Goal: Complete application form: Complete application form

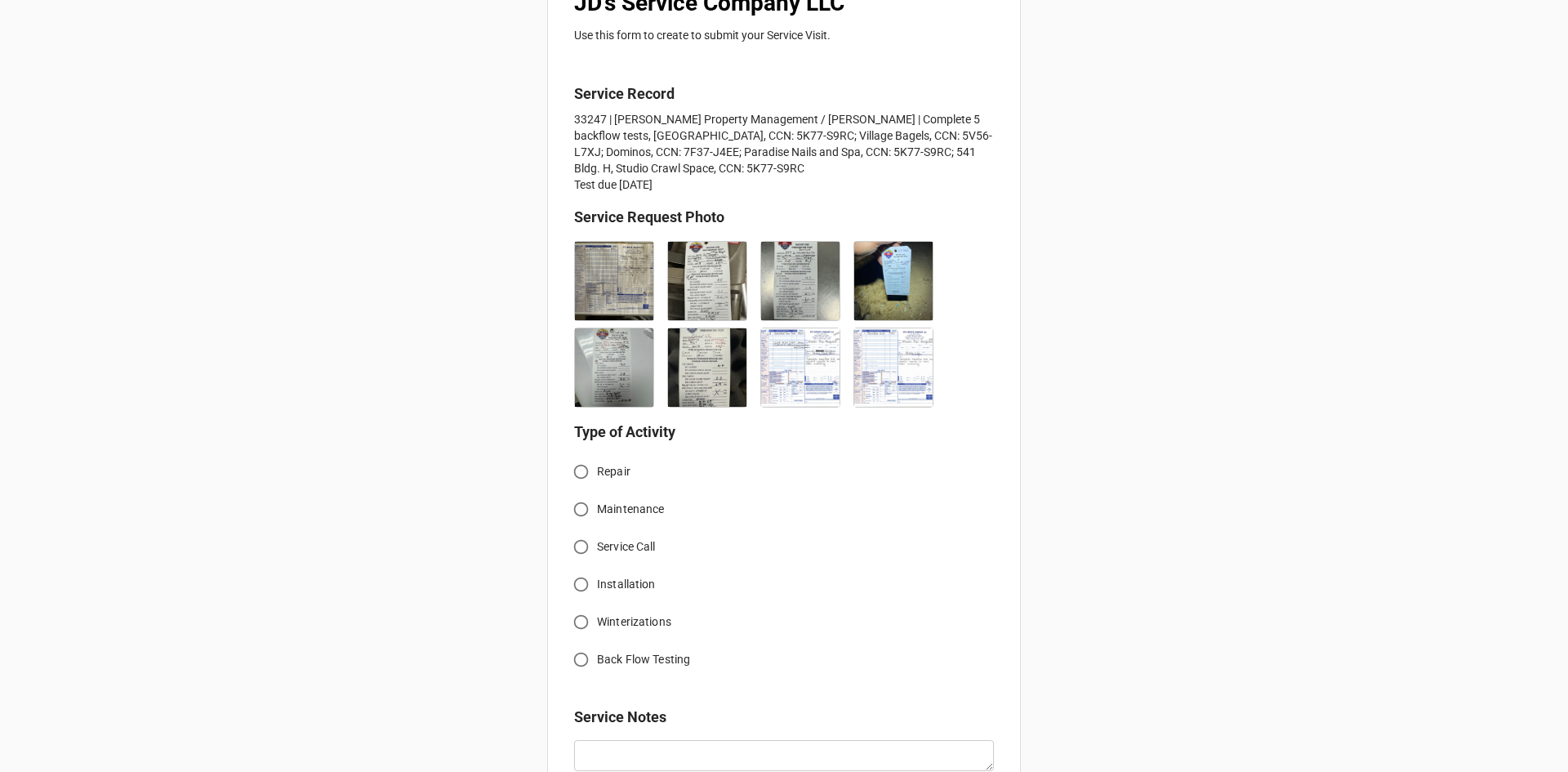
scroll to position [327, 0]
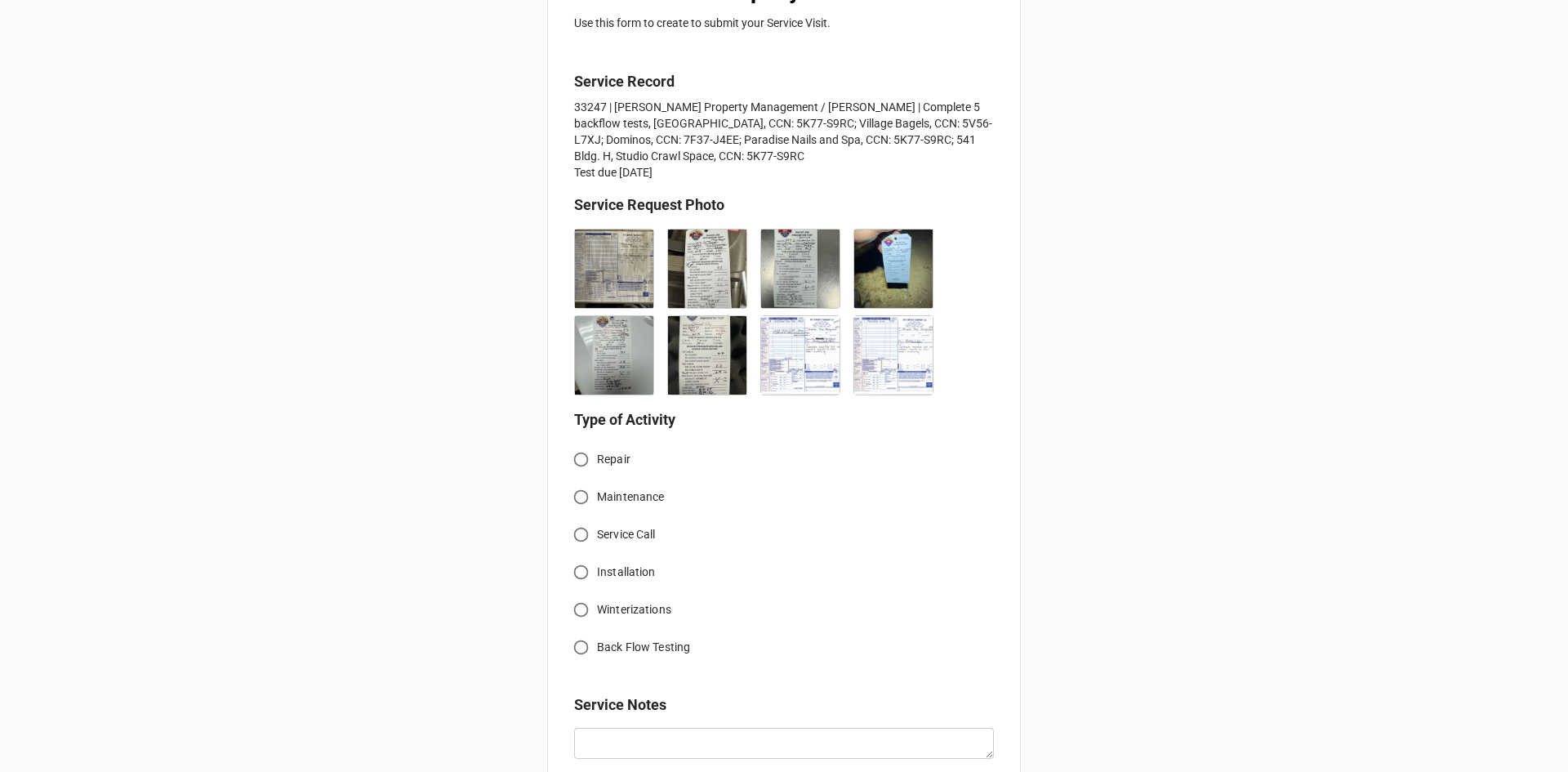
click at [580, 649] on input "Back Flow Testing" at bounding box center [581, 647] width 32 height 32
radio input "true"
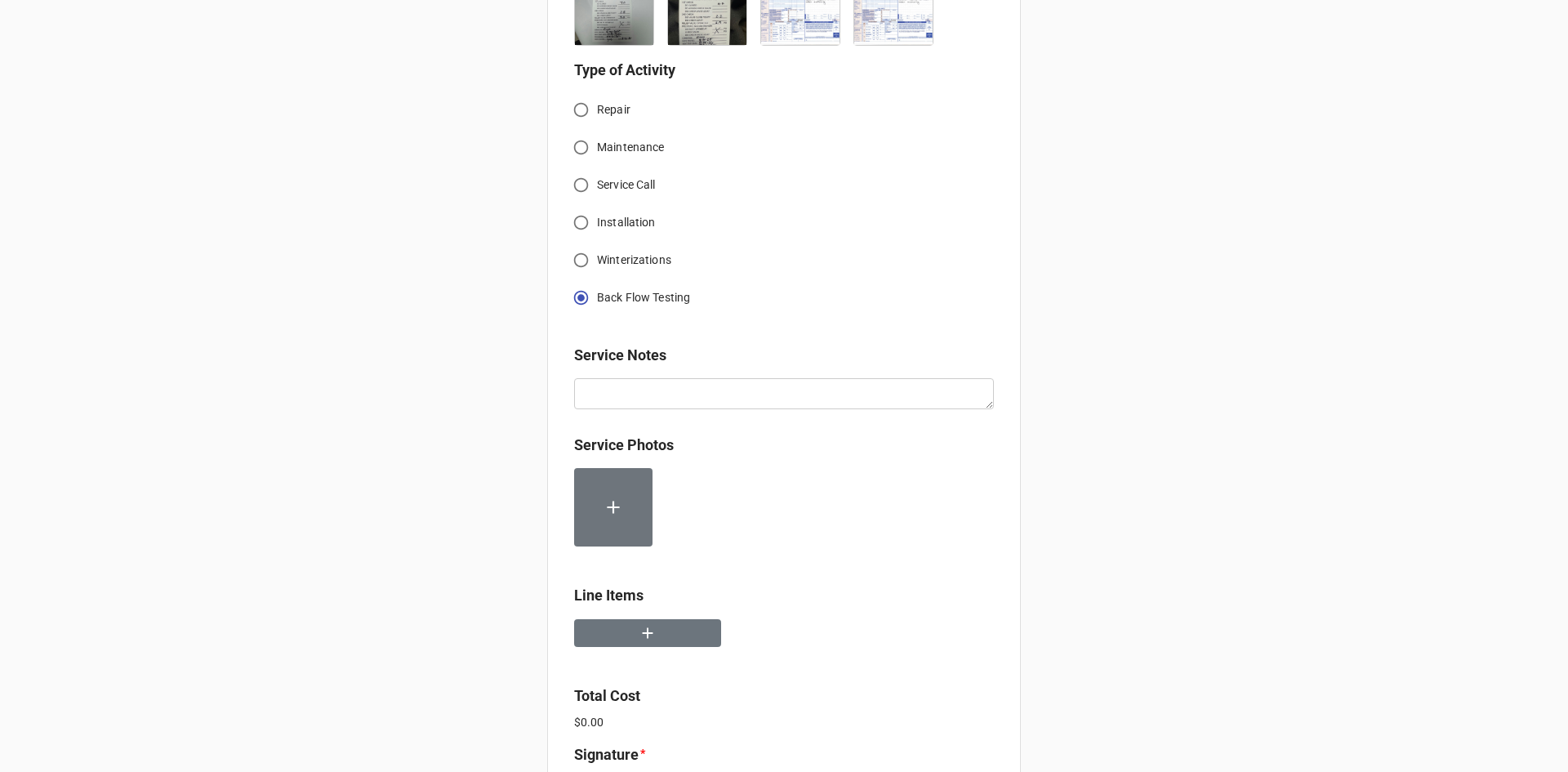
scroll to position [735, 0]
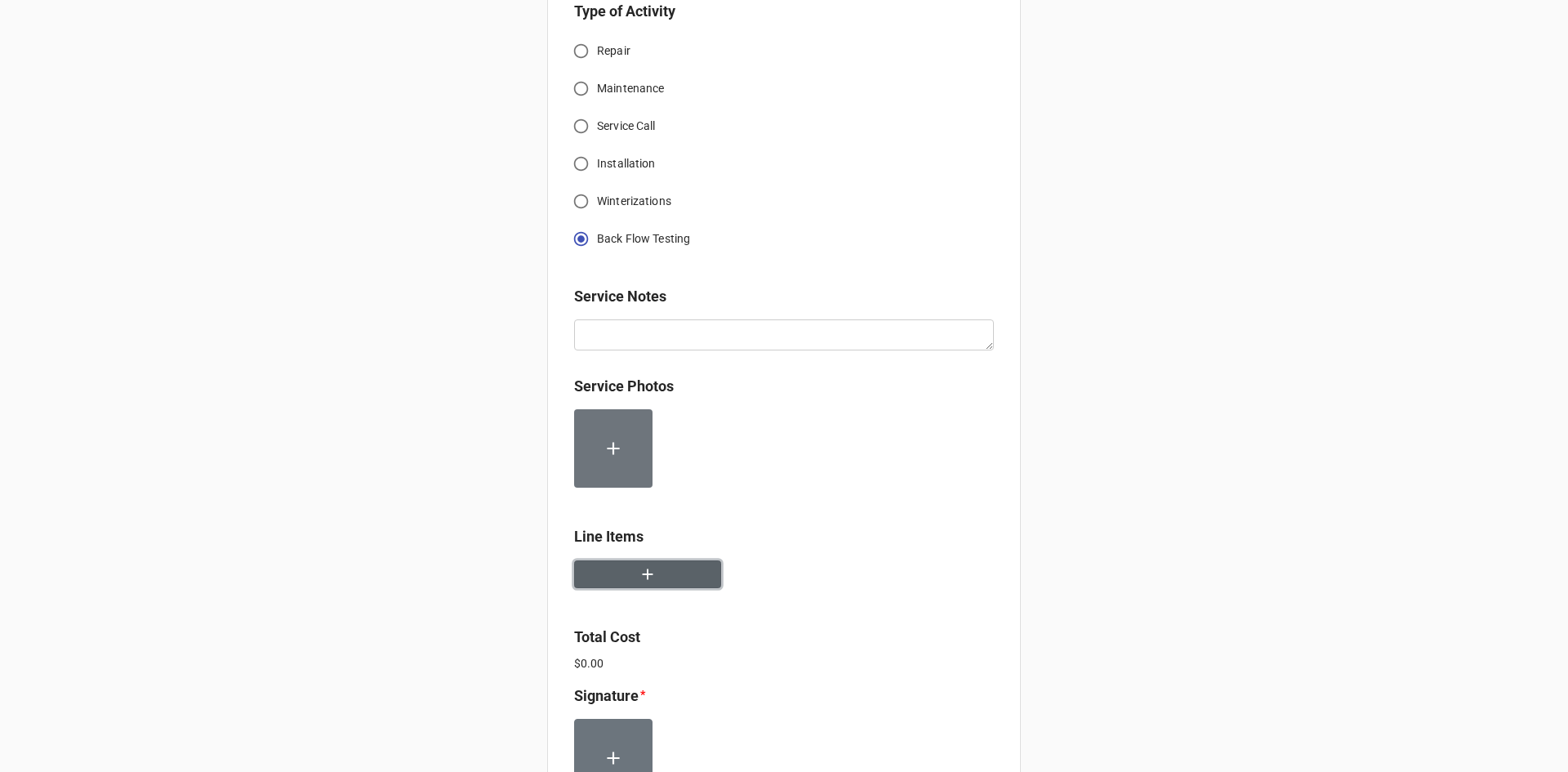
click at [654, 578] on button "button" at bounding box center [647, 575] width 147 height 28
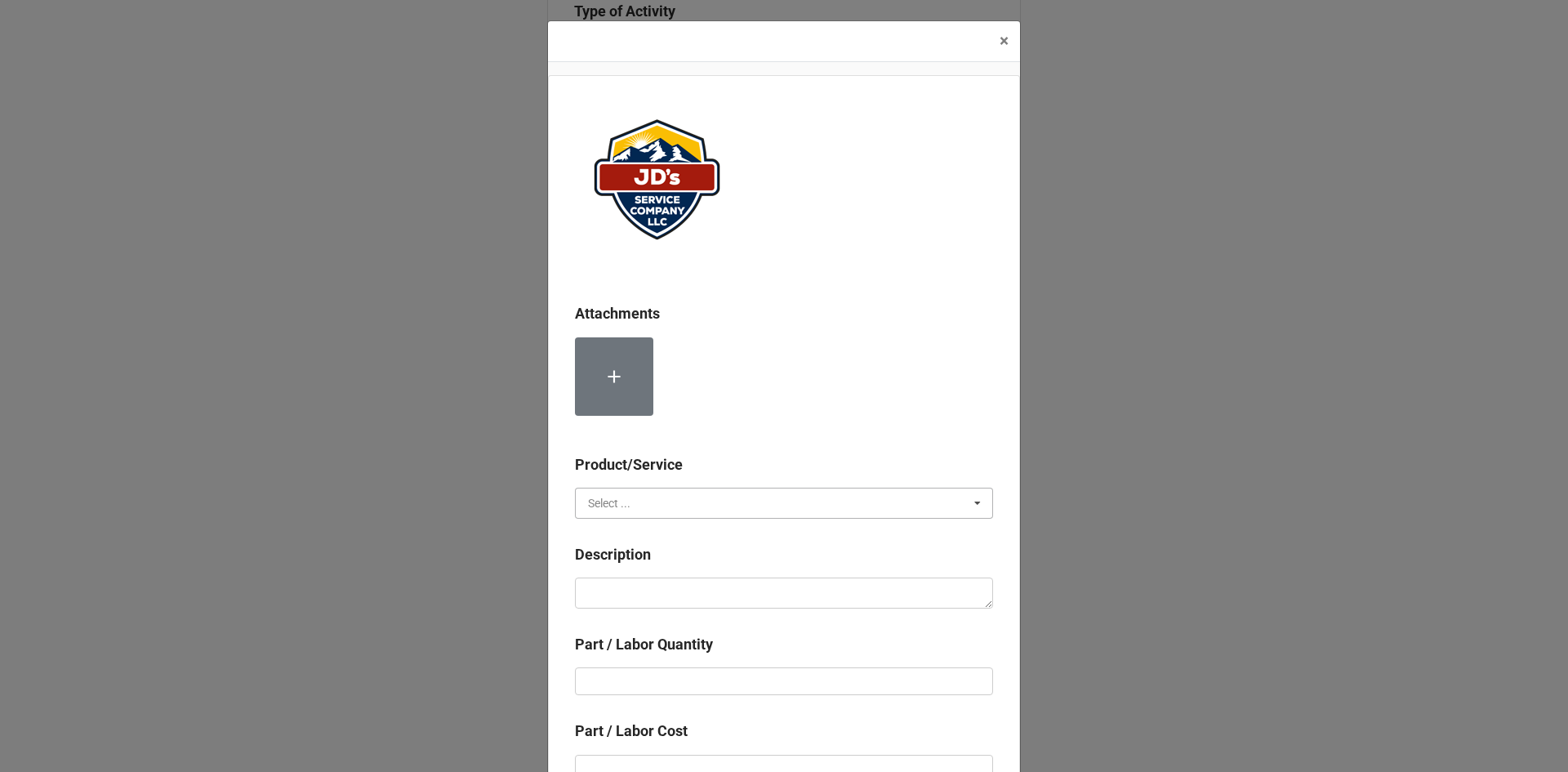
click at [661, 506] on input "text" at bounding box center [785, 503] width 417 height 29
click at [666, 559] on div "Material Cost" at bounding box center [784, 563] width 417 height 30
click at [672, 503] on input "text" at bounding box center [785, 503] width 417 height 29
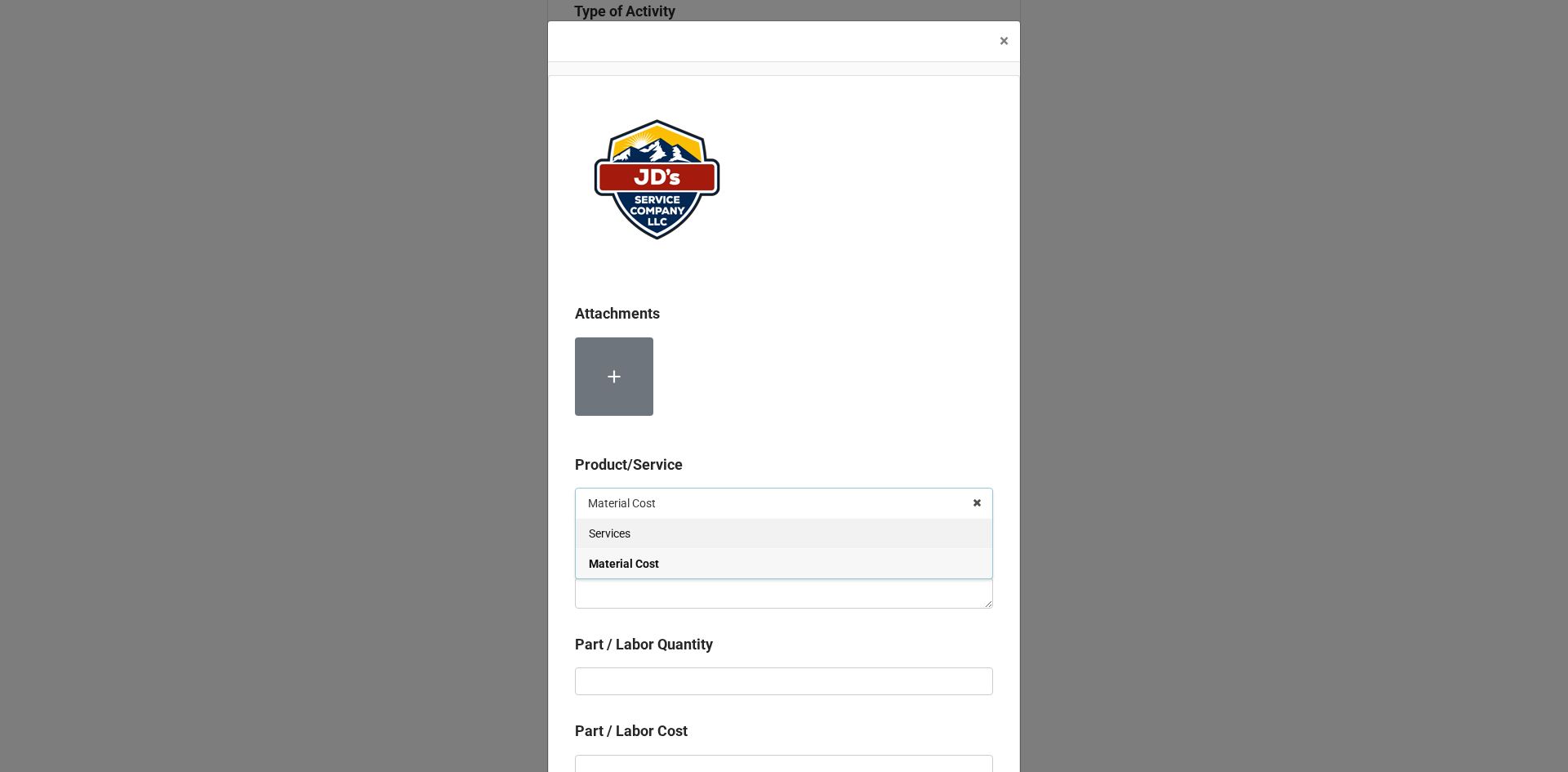
click at [672, 537] on div "Services" at bounding box center [784, 534] width 417 height 30
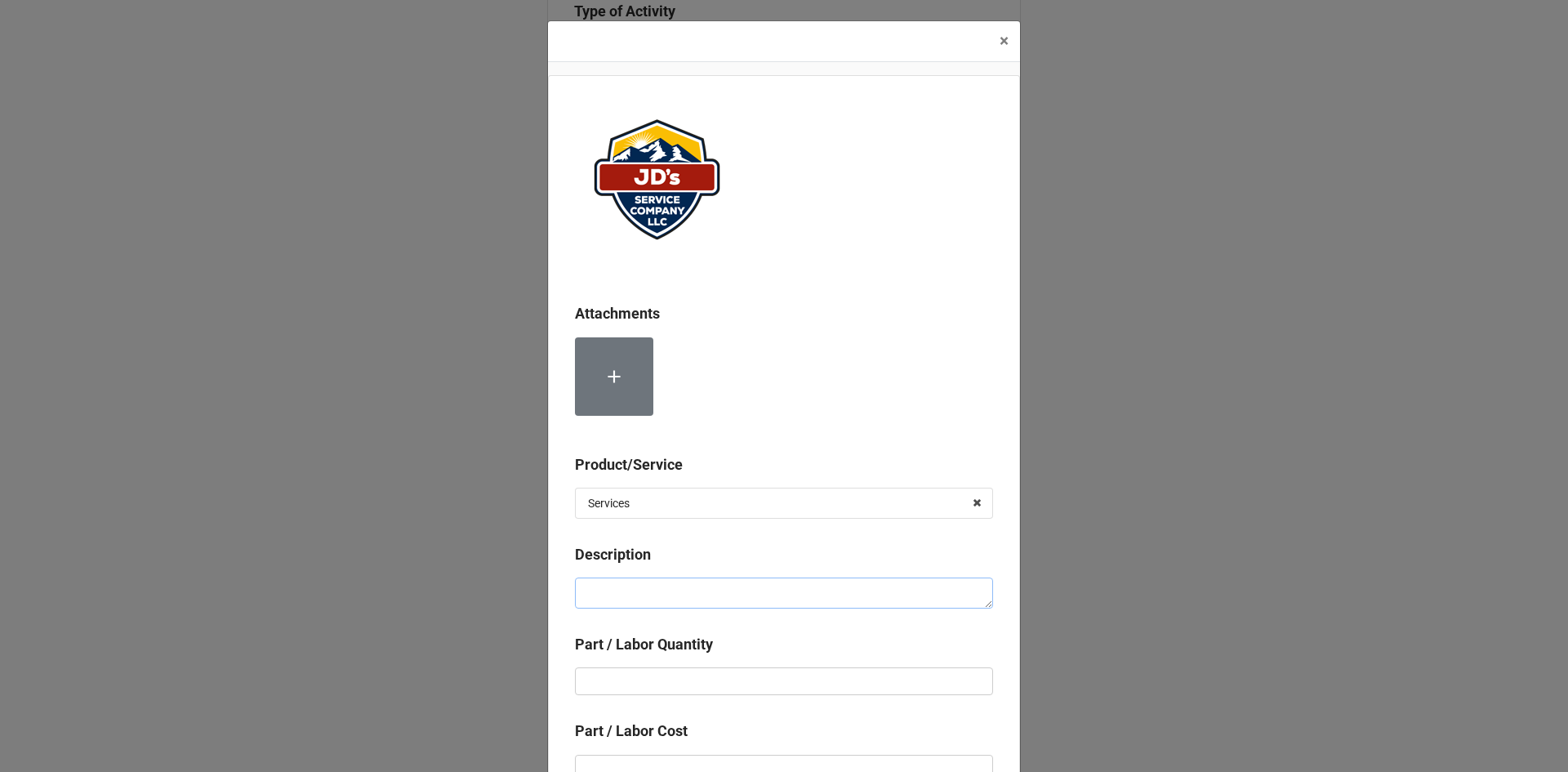
click at [690, 597] on textarea at bounding box center [784, 593] width 419 height 31
paste textarea "Service Address: [GEOGRAPHIC_DATA], [STREET_ADDRESS][PERSON_NAME][PERSON_NAME] …"
type textarea "x"
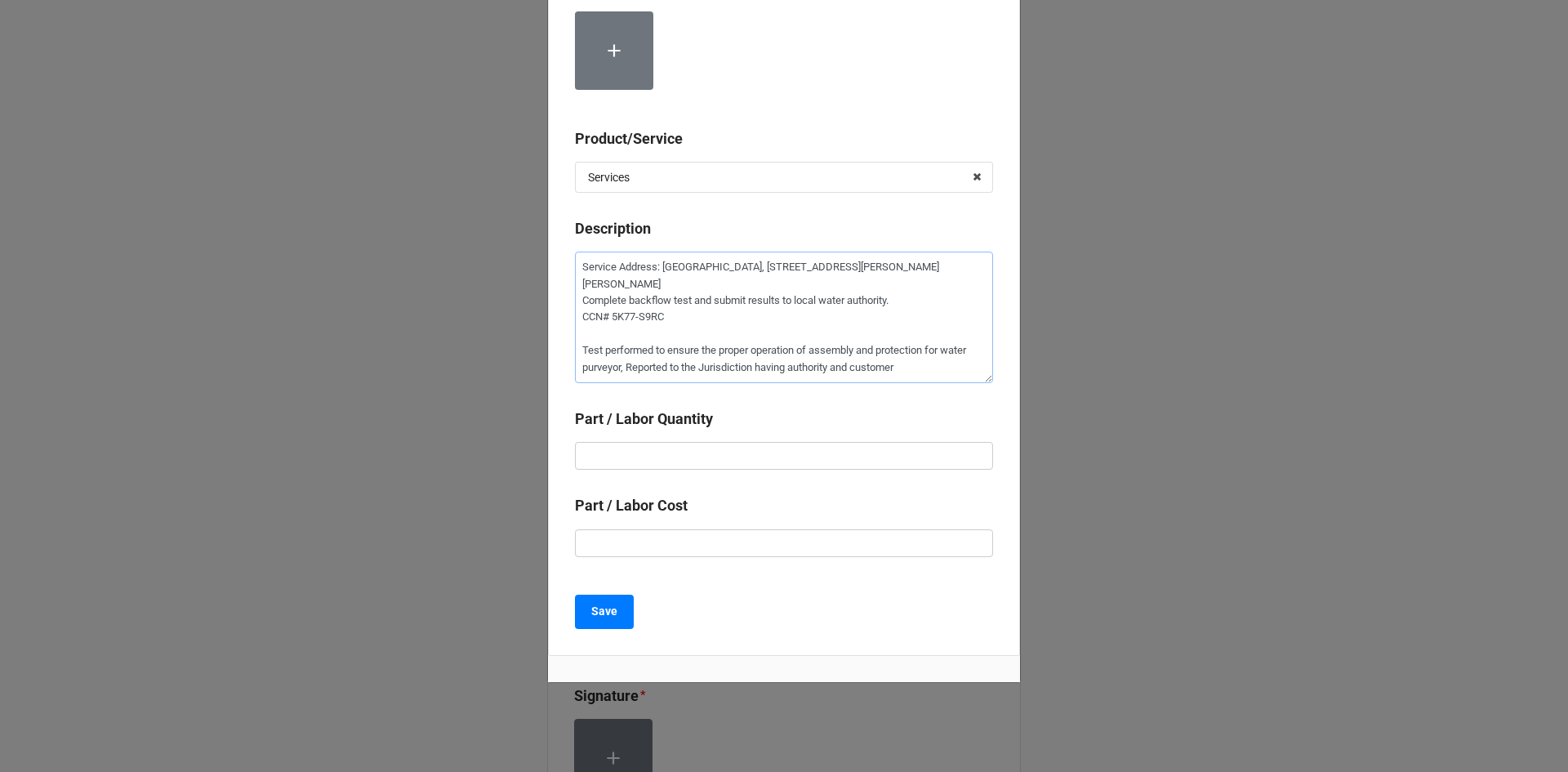
scroll to position [327, 0]
type textarea "Service Address: [GEOGRAPHIC_DATA], [STREET_ADDRESS][PERSON_NAME][PERSON_NAME] …"
click at [688, 450] on input "text" at bounding box center [784, 455] width 419 height 27
type textarea "x"
type input "1"
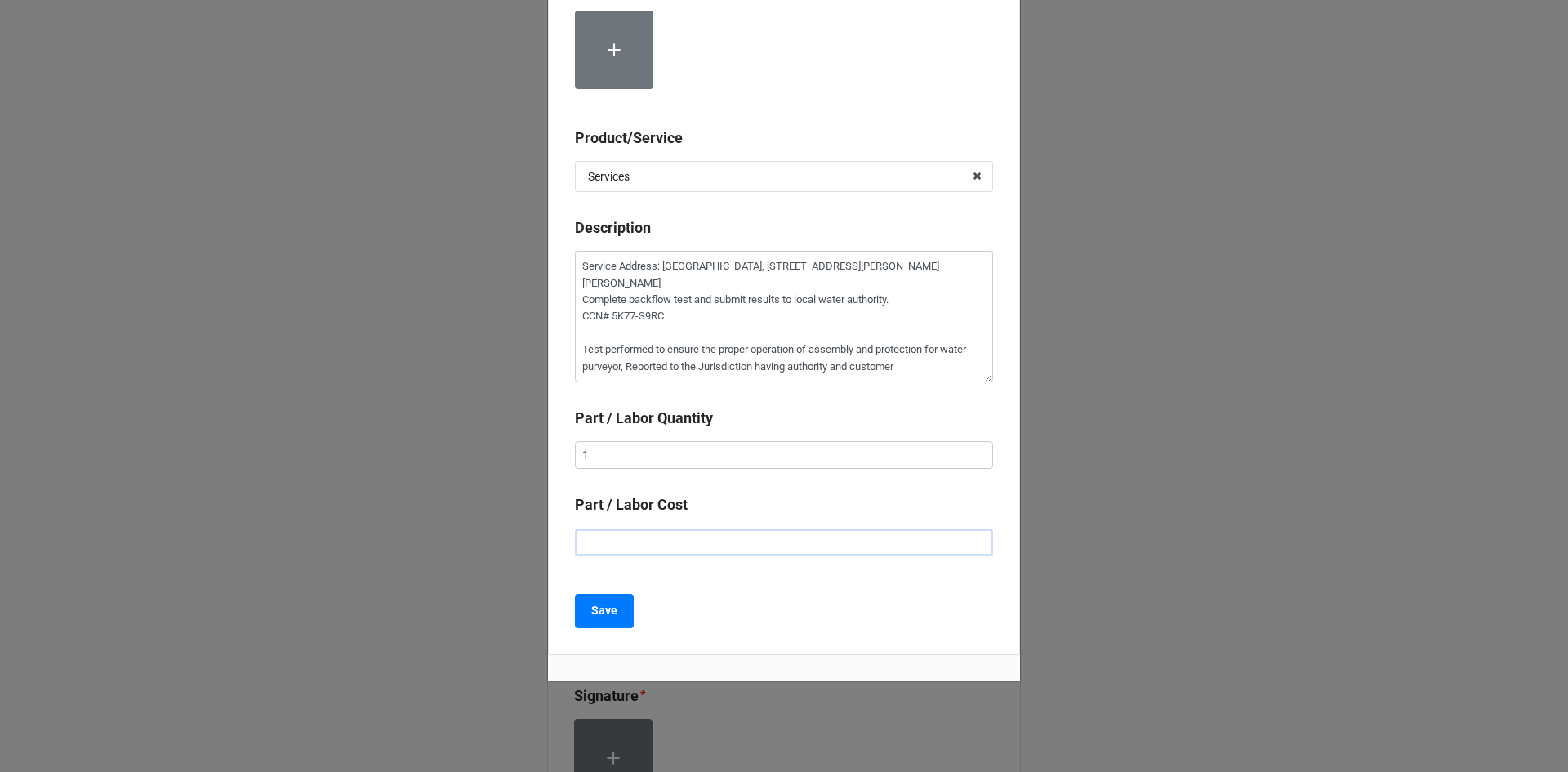
type textarea "x"
type input "$2.00"
type textarea "x"
type input "$22.00"
type textarea "x"
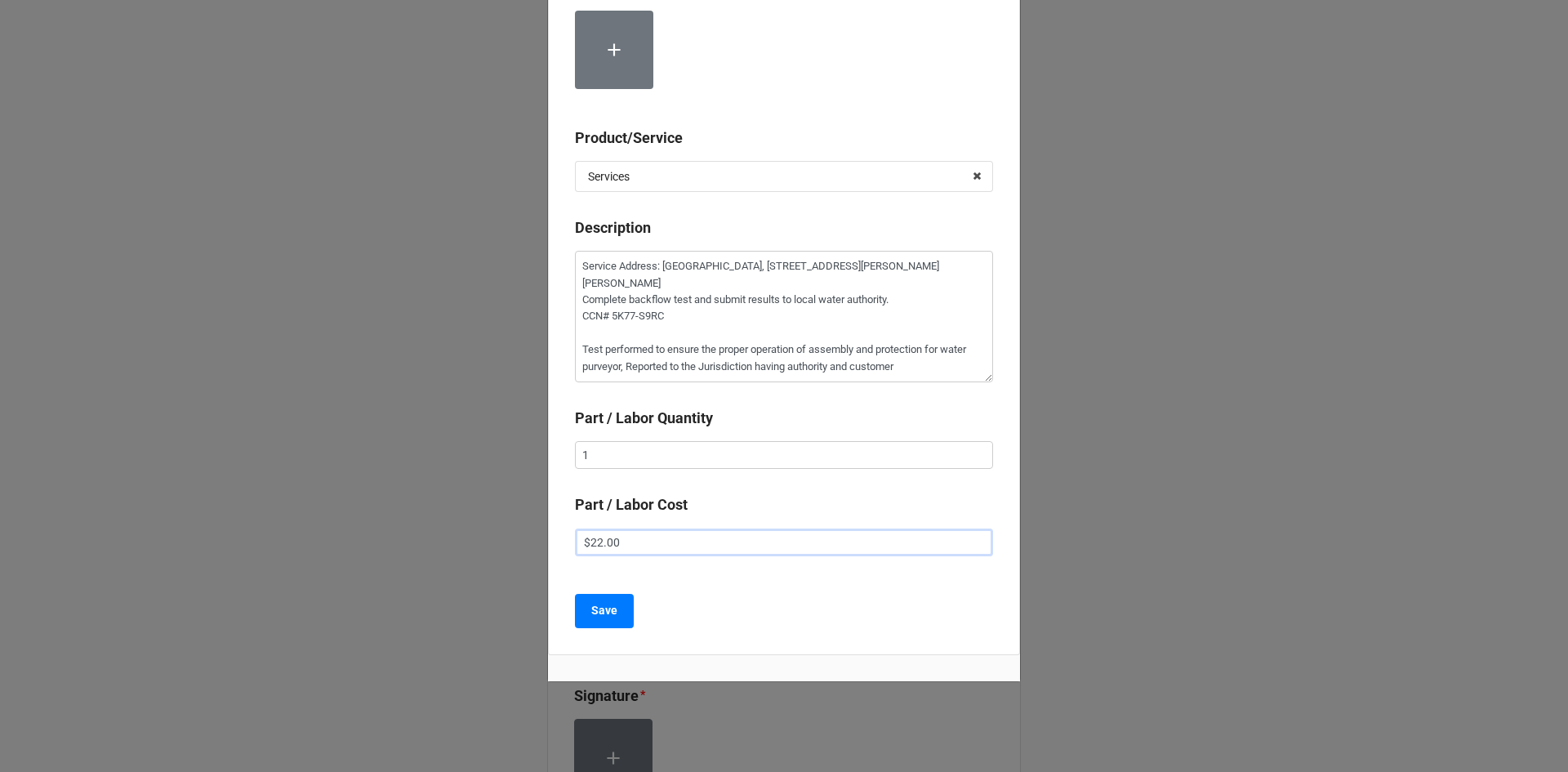
type input "$2.00"
click at [715, 544] on input "text" at bounding box center [784, 542] width 419 height 27
type textarea "x"
type input "$1.00"
type textarea "x"
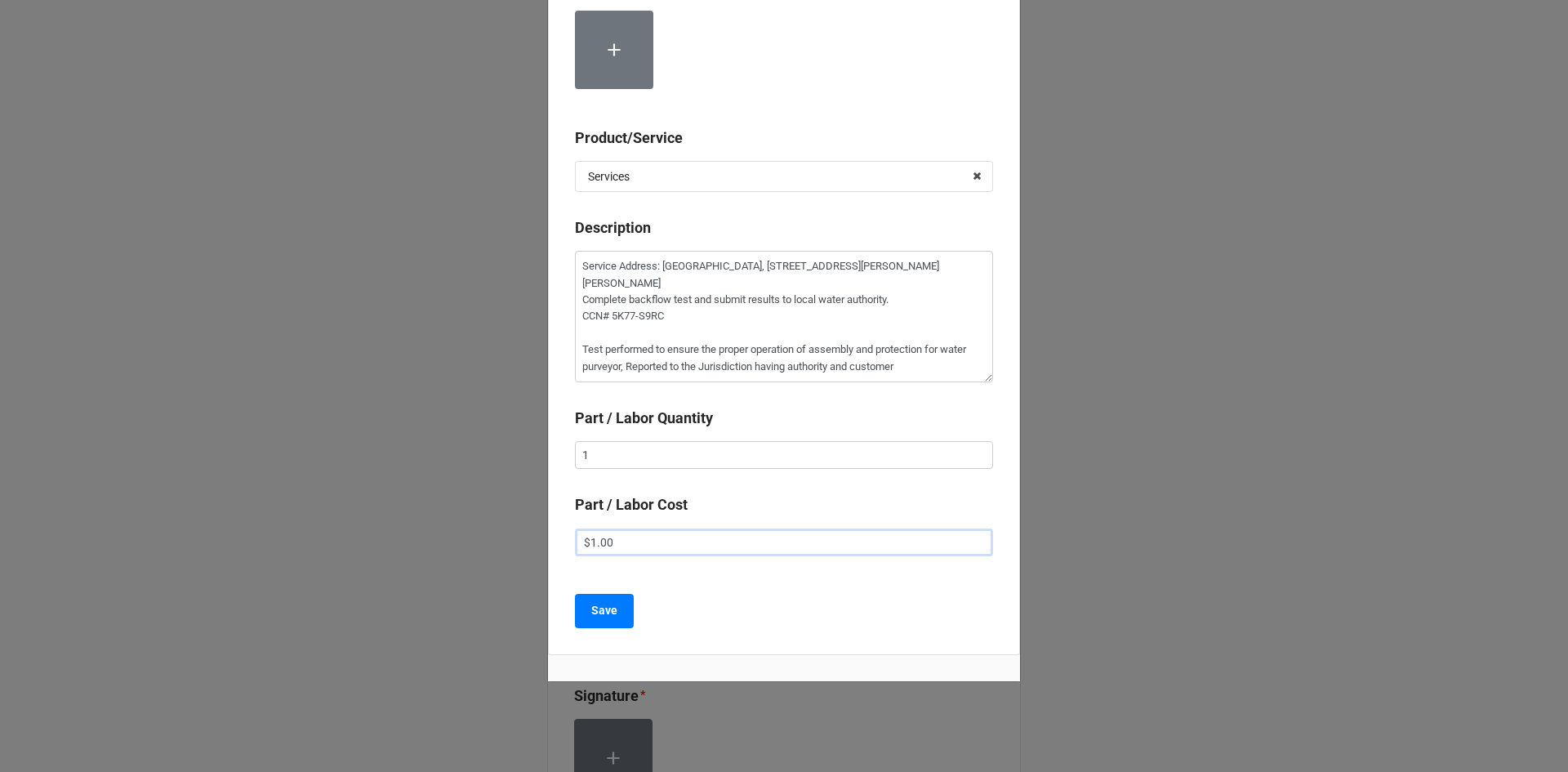
type input "$15.00"
type textarea "x"
type input "$155.00"
click at [721, 582] on div "Attachments Product/Service Services Services Material Cost Description Service…" at bounding box center [784, 202] width 472 height 907
click at [596, 613] on b "Save" at bounding box center [604, 611] width 26 height 17
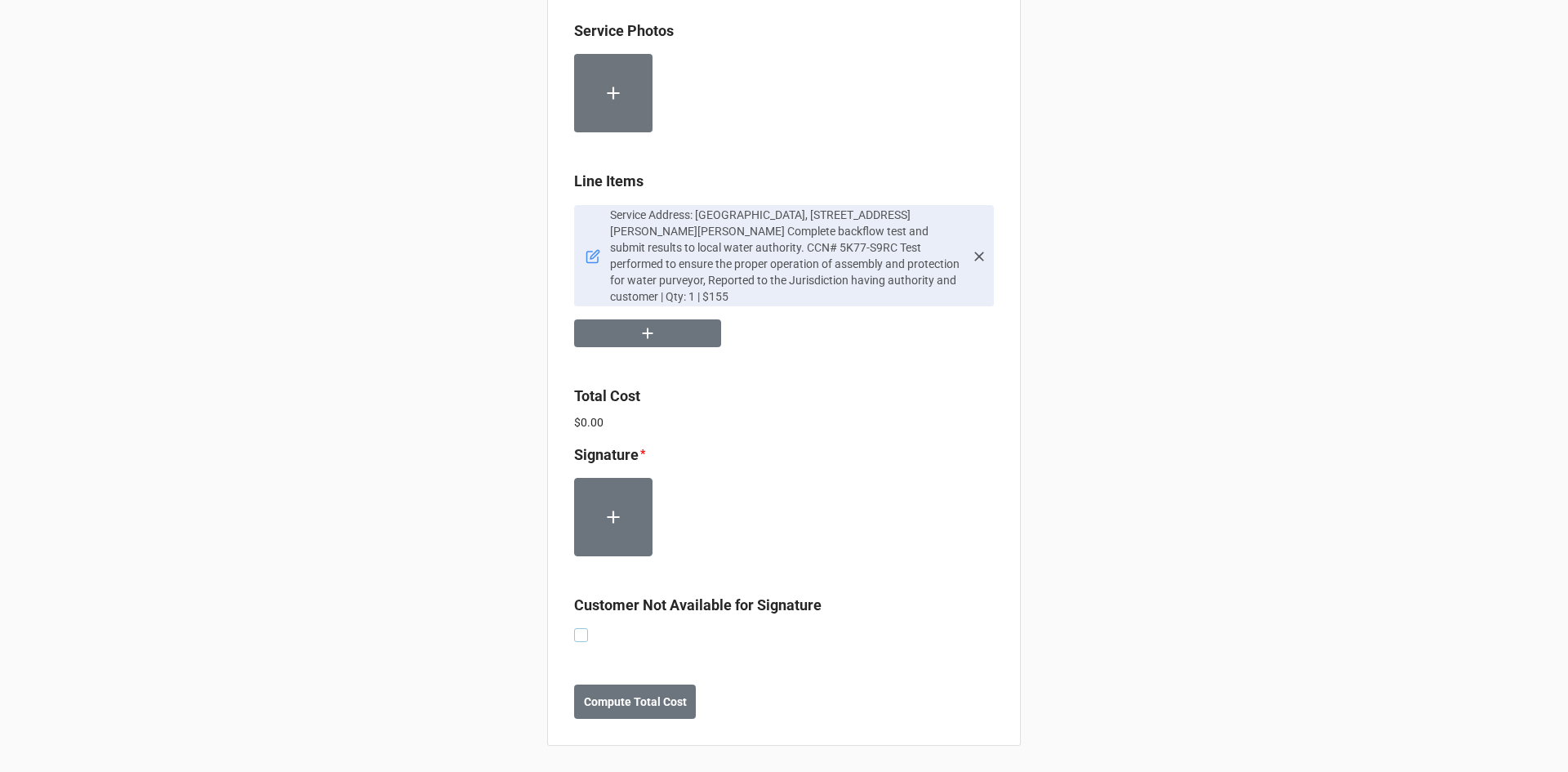
click at [576, 628] on label at bounding box center [581, 628] width 14 height 0
checkbox input "true"
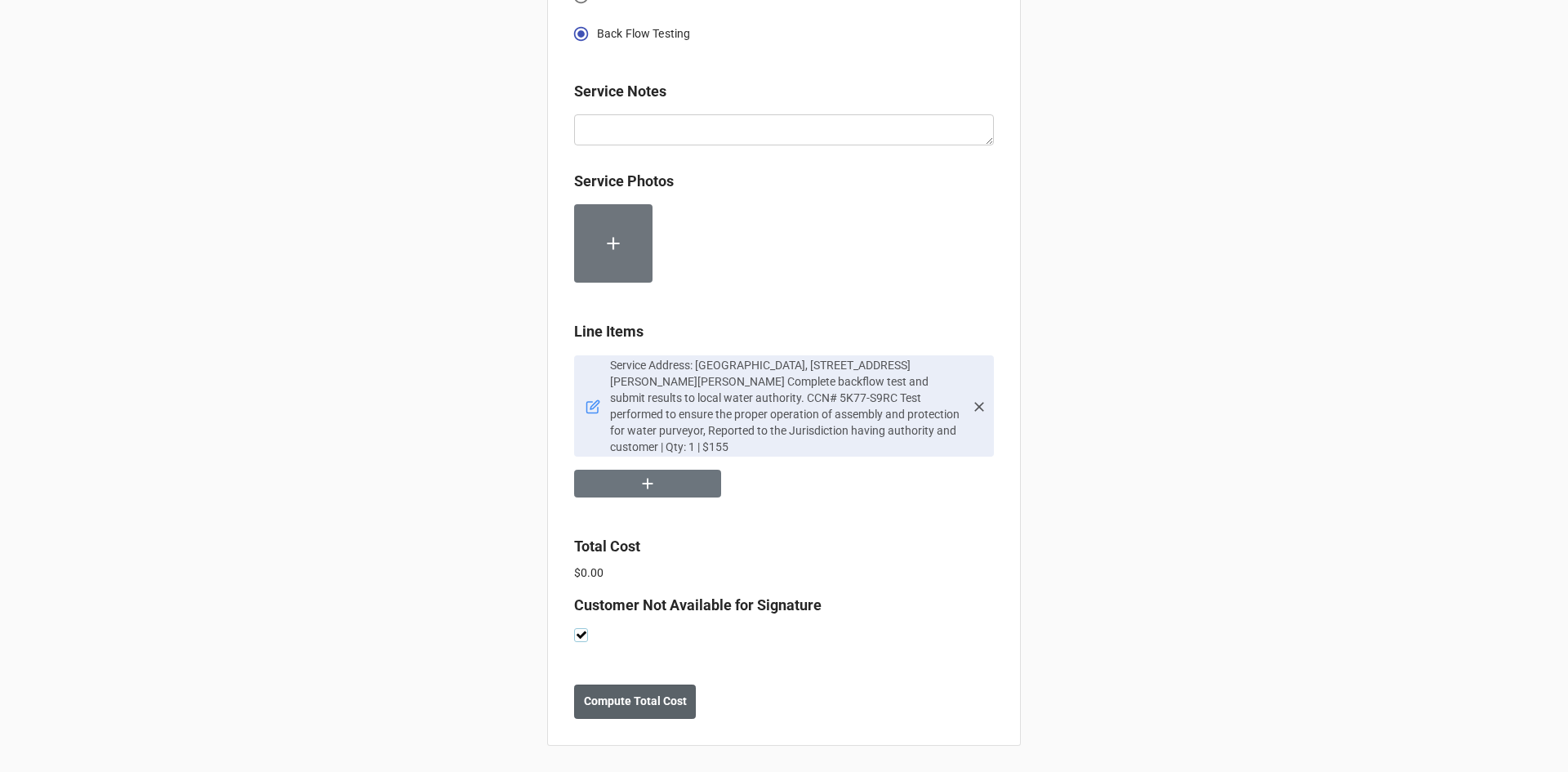
scroll to position [942, 0]
click at [635, 704] on b "Compute Total Cost" at bounding box center [635, 701] width 103 height 17
click at [607, 705] on b "Save" at bounding box center [603, 701] width 26 height 17
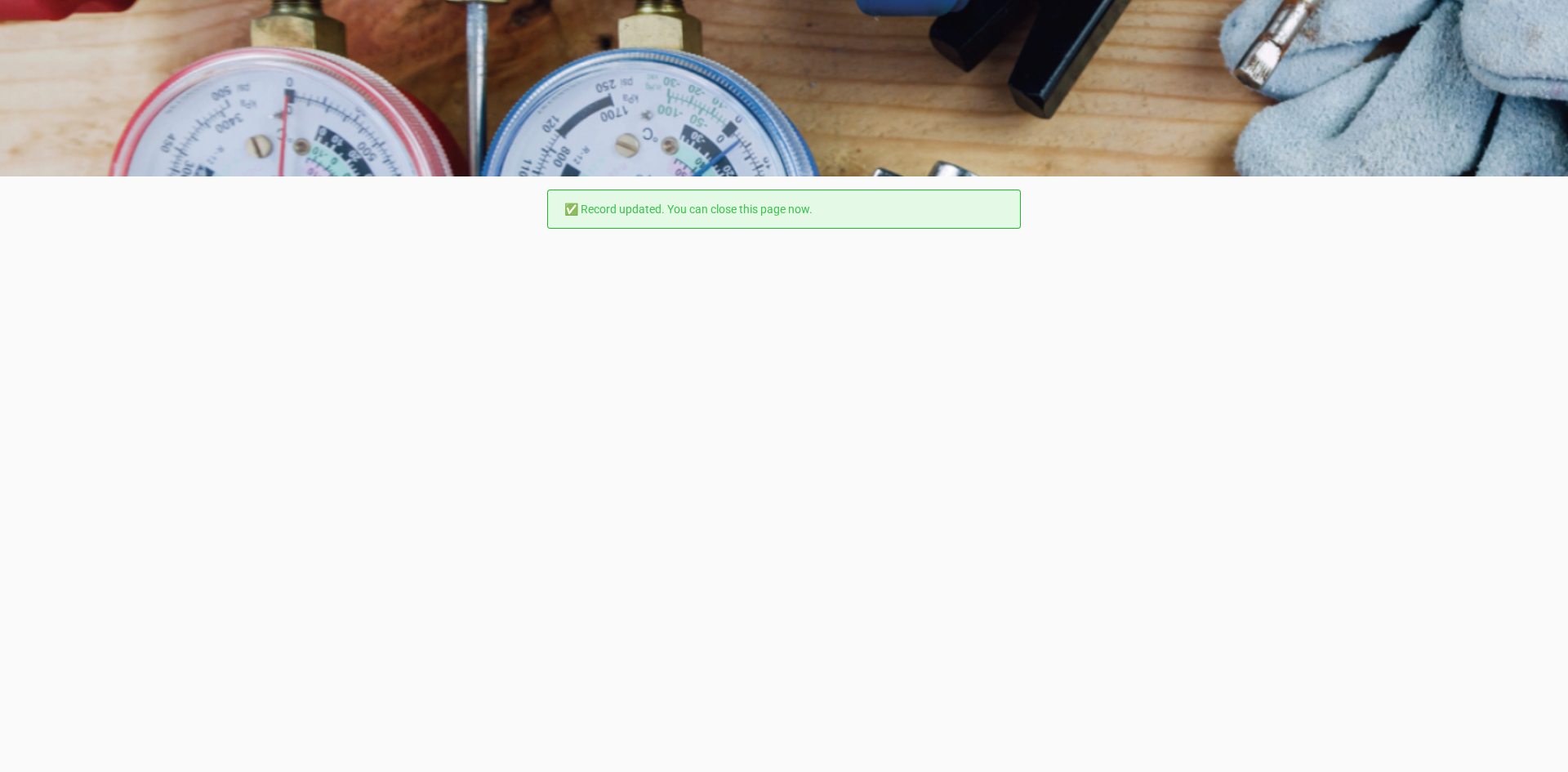
scroll to position [0, 0]
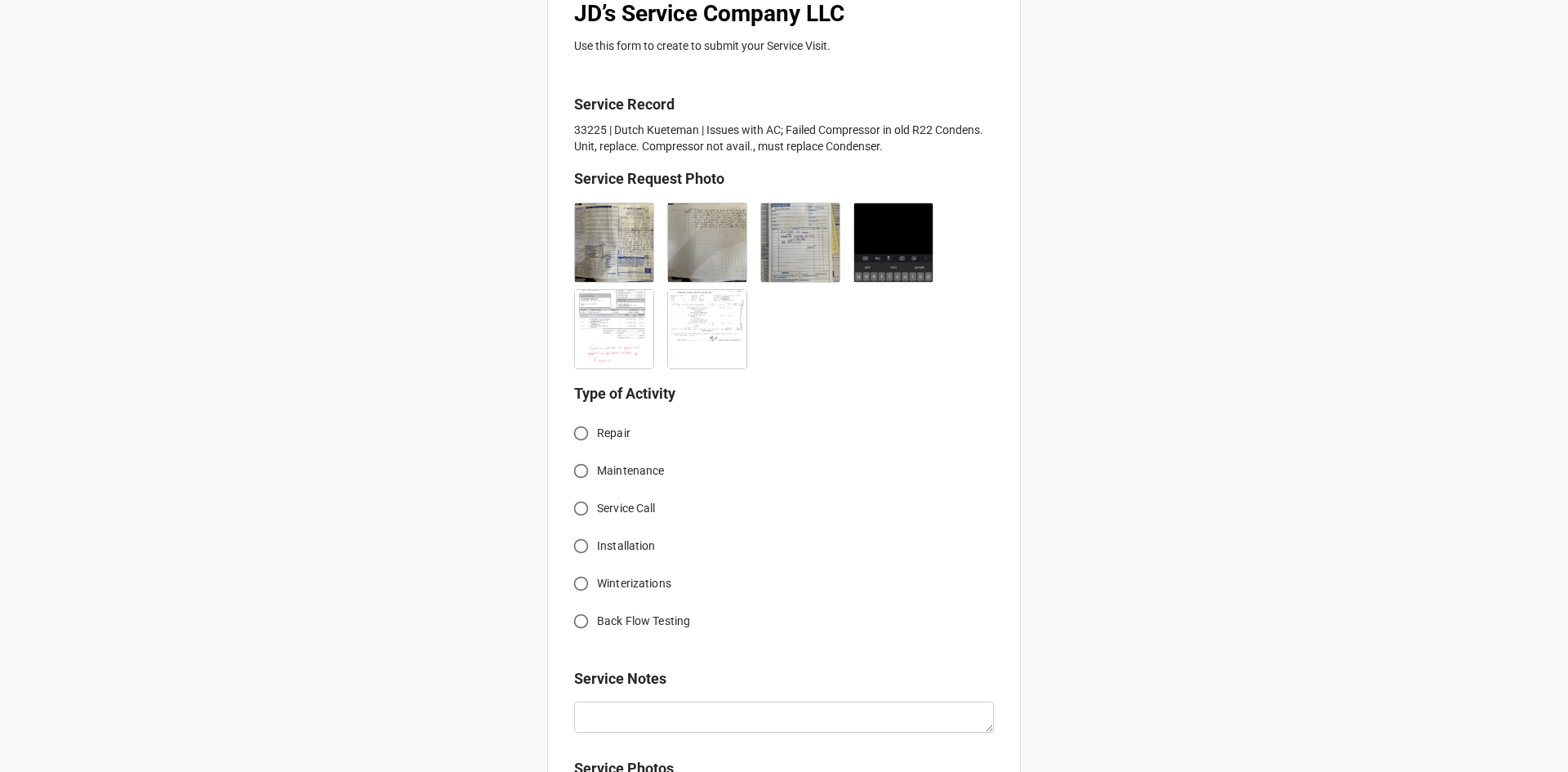
scroll to position [327, 0]
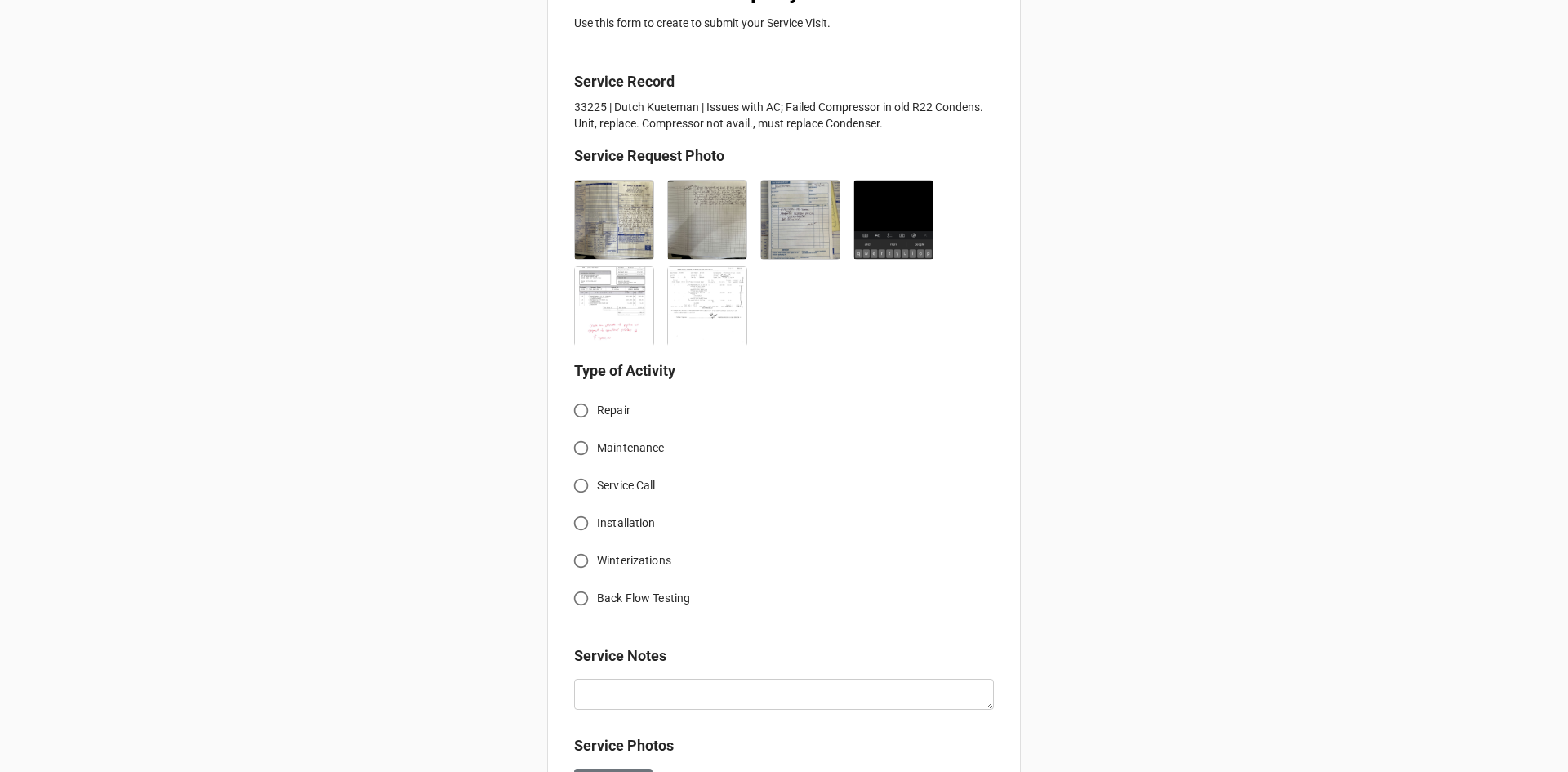
click at [574, 492] on input "Service Call" at bounding box center [581, 485] width 32 height 32
radio input "true"
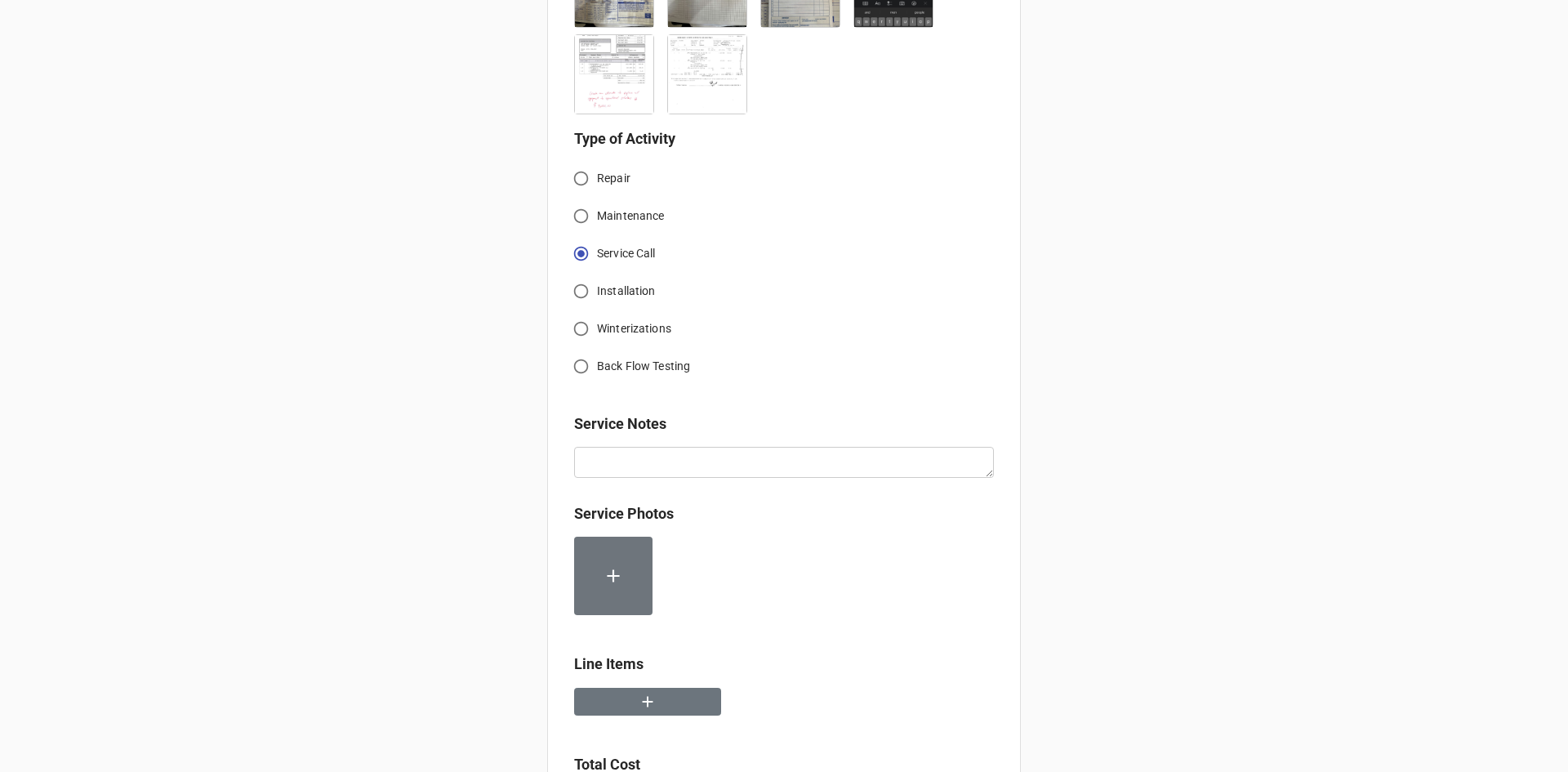
scroll to position [572, 0]
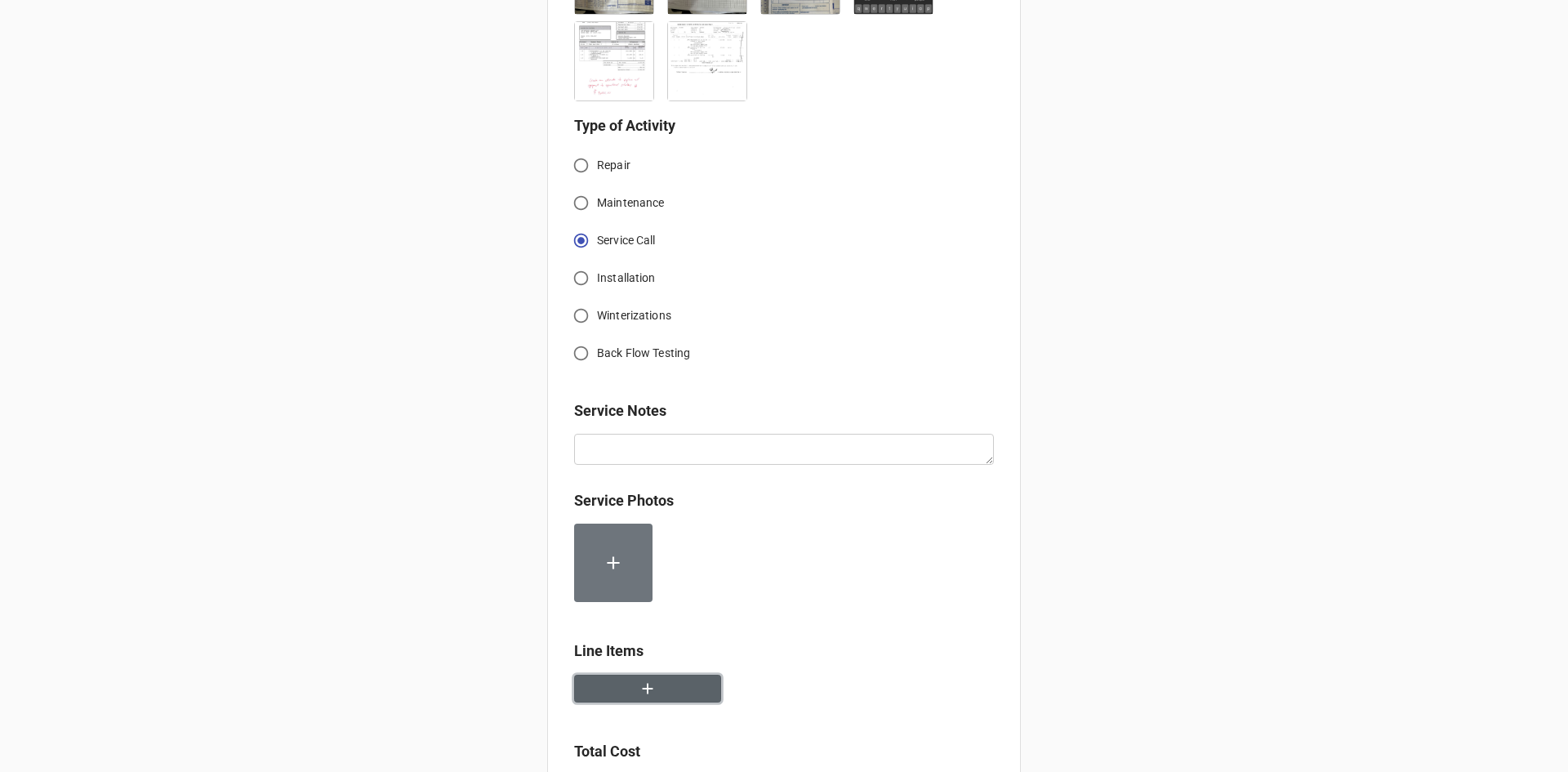
click at [601, 694] on button "button" at bounding box center [647, 689] width 147 height 28
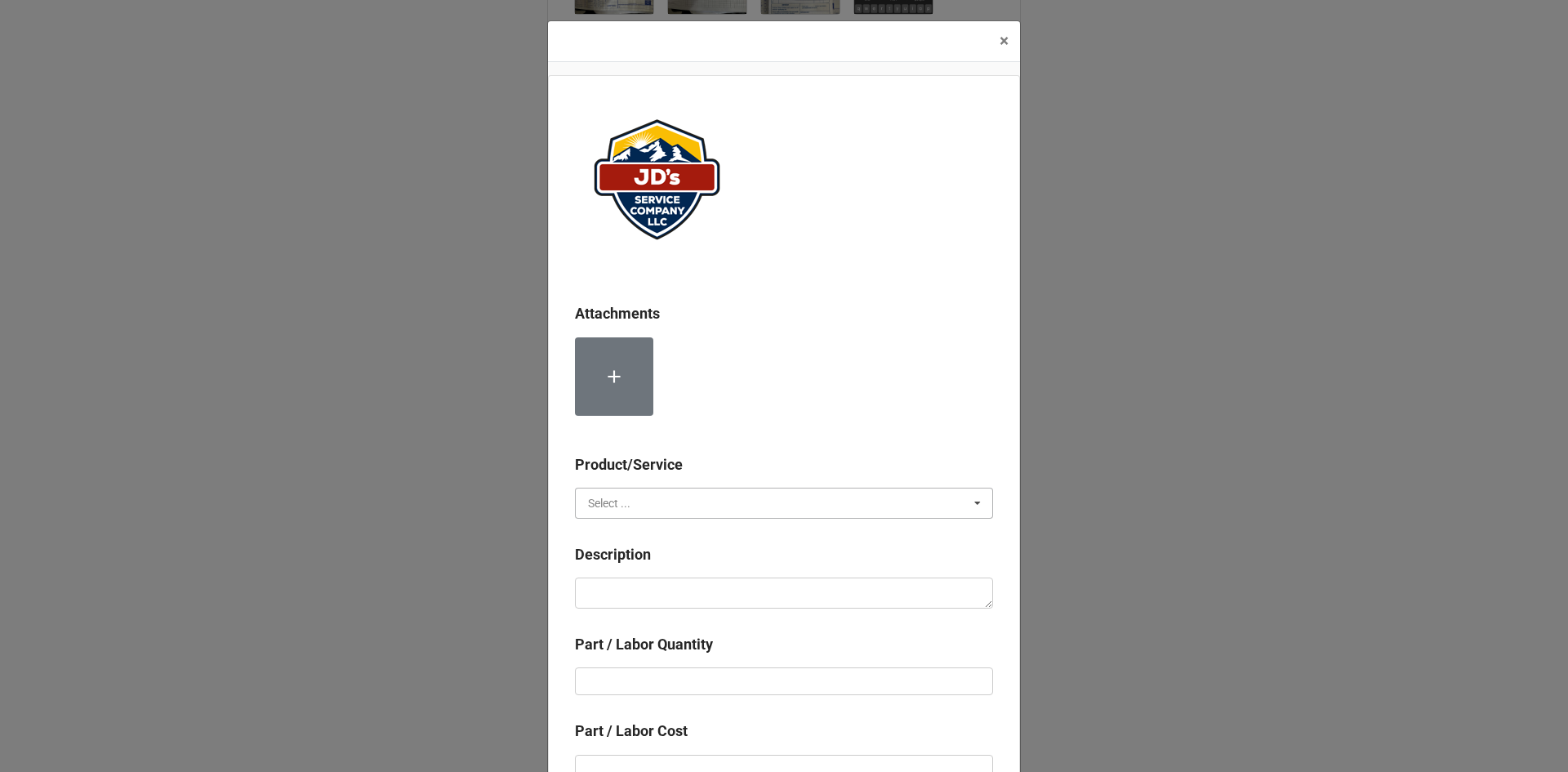
click at [716, 495] on input "text" at bounding box center [785, 503] width 417 height 29
click at [672, 553] on div "Material Cost" at bounding box center [784, 563] width 417 height 30
click at [680, 594] on textarea at bounding box center [784, 593] width 419 height 31
drag, startPoint x: 681, startPoint y: 594, endPoint x: 635, endPoint y: 505, distance: 100.2
click at [635, 505] on div "Material Cost" at bounding box center [622, 504] width 68 height 12
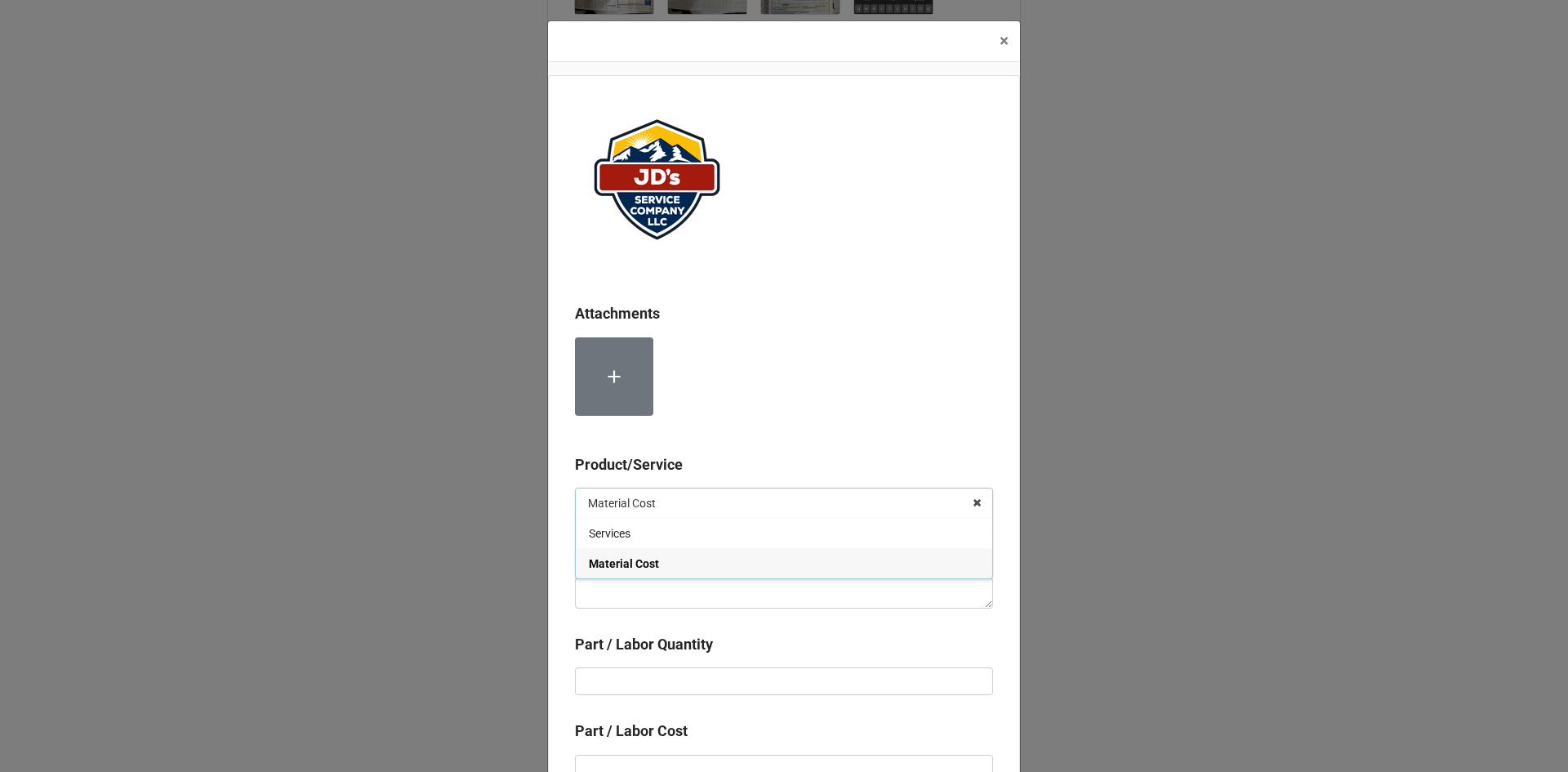
click at [639, 564] on span "Material Cost" at bounding box center [624, 564] width 71 height 13
click at [644, 504] on div "Material Cost" at bounding box center [622, 504] width 68 height 12
click at [651, 568] on span "Material Cost" at bounding box center [624, 564] width 71 height 13
click at [653, 583] on textarea at bounding box center [784, 593] width 419 height 31
paste textarea "This is an estimate for the replacement of the equipment located at 170 W. Elkh…"
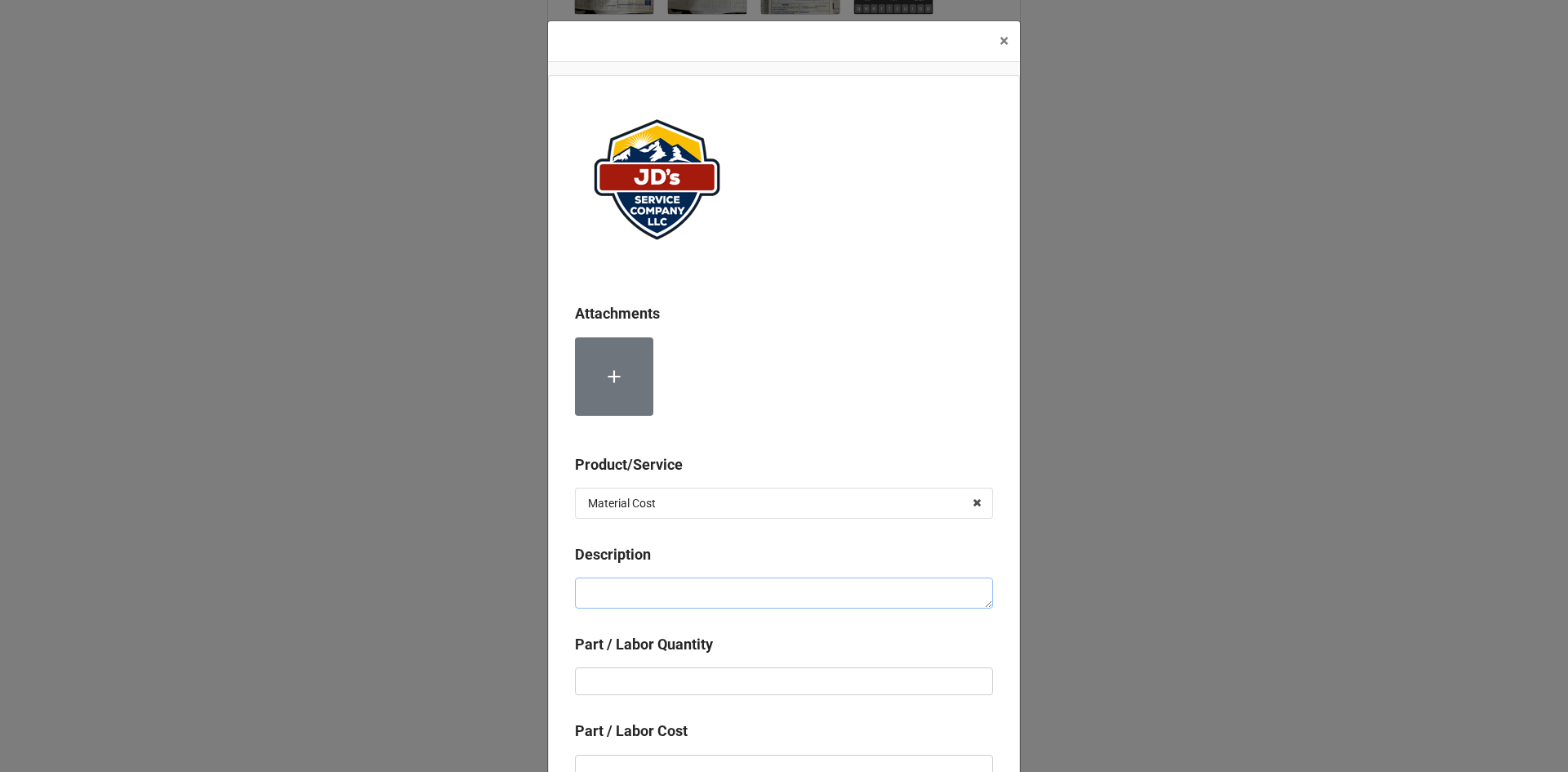
type textarea "x"
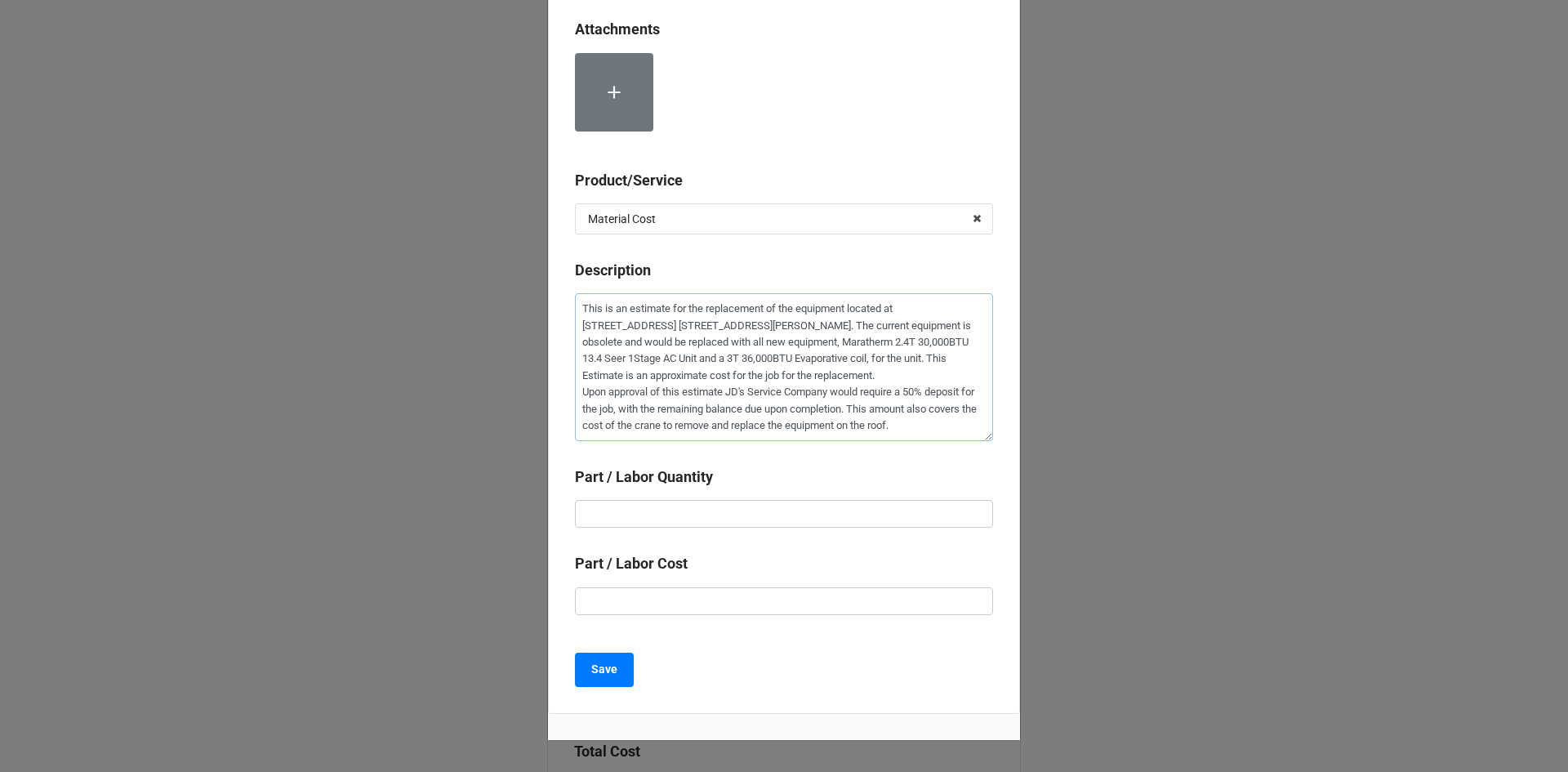
scroll to position [355, 0]
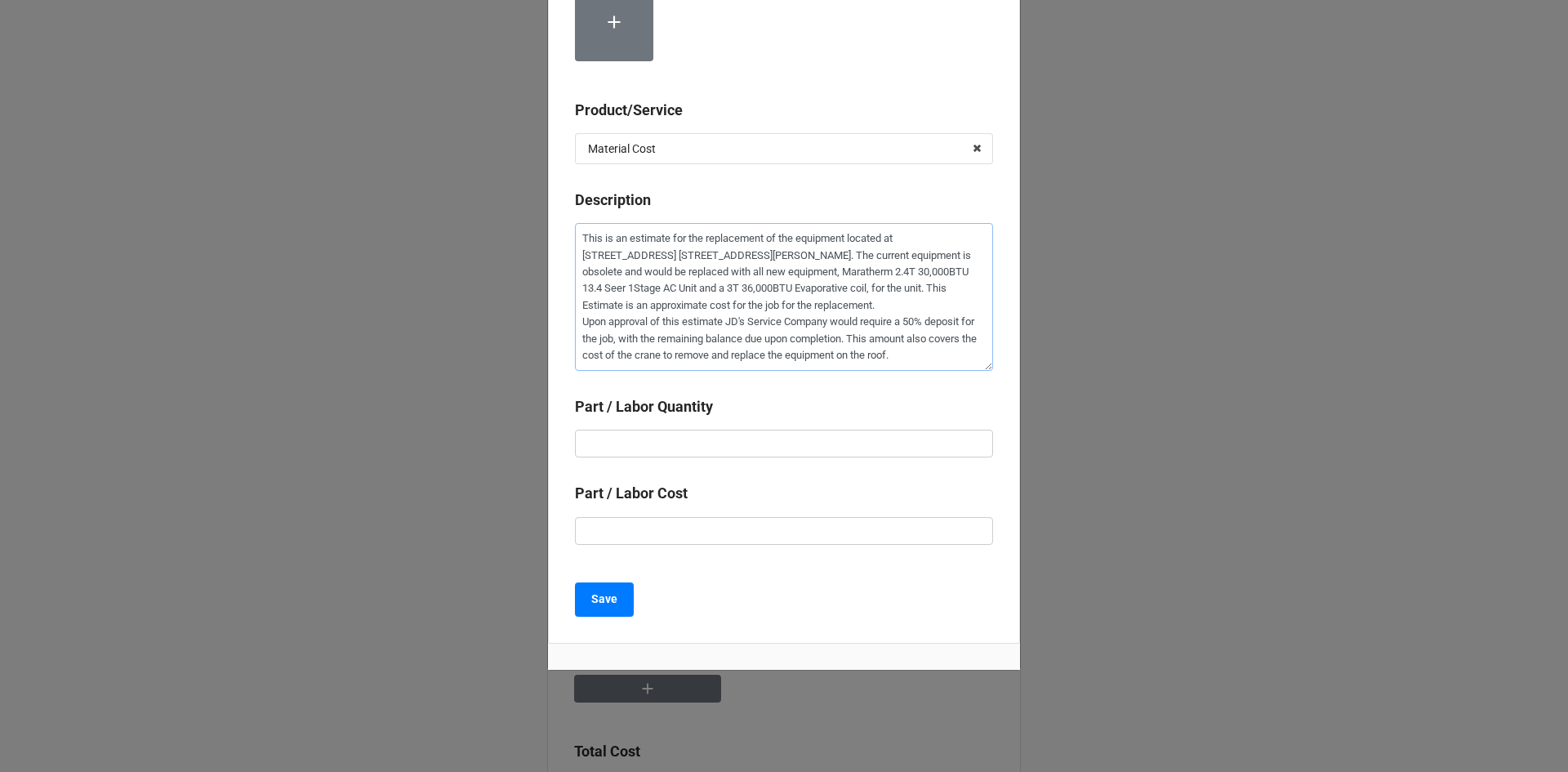
type textarea "This is an estimate for the replacement of the equipment located at 170 W. Elkh…"
click at [684, 455] on input "text" at bounding box center [784, 443] width 419 height 27
type textarea "x"
type input "1"
type textarea "x"
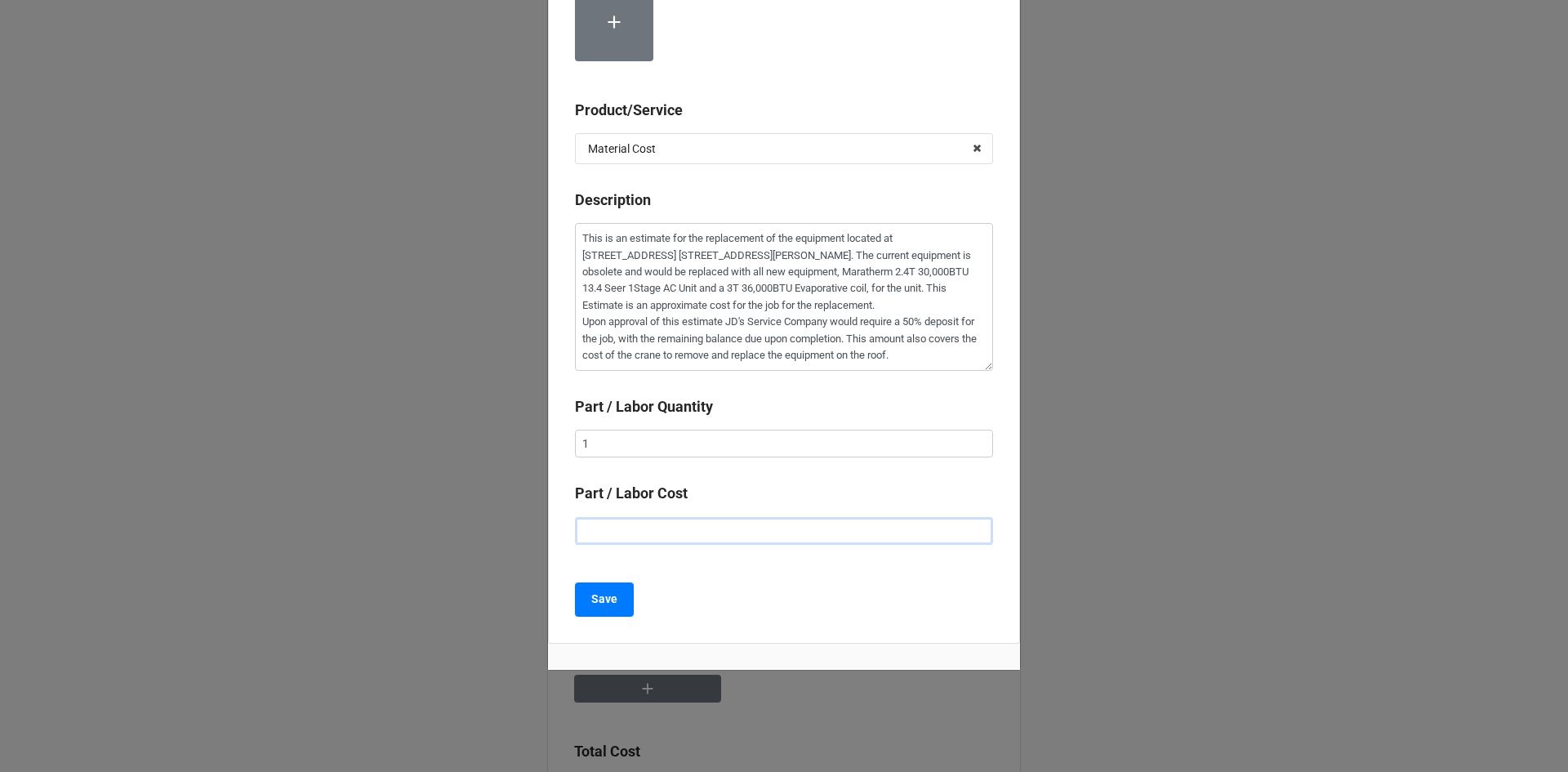
type input "$5.00"
type textarea "x"
type input "$50.00"
type textarea "x"
type input "$500.00"
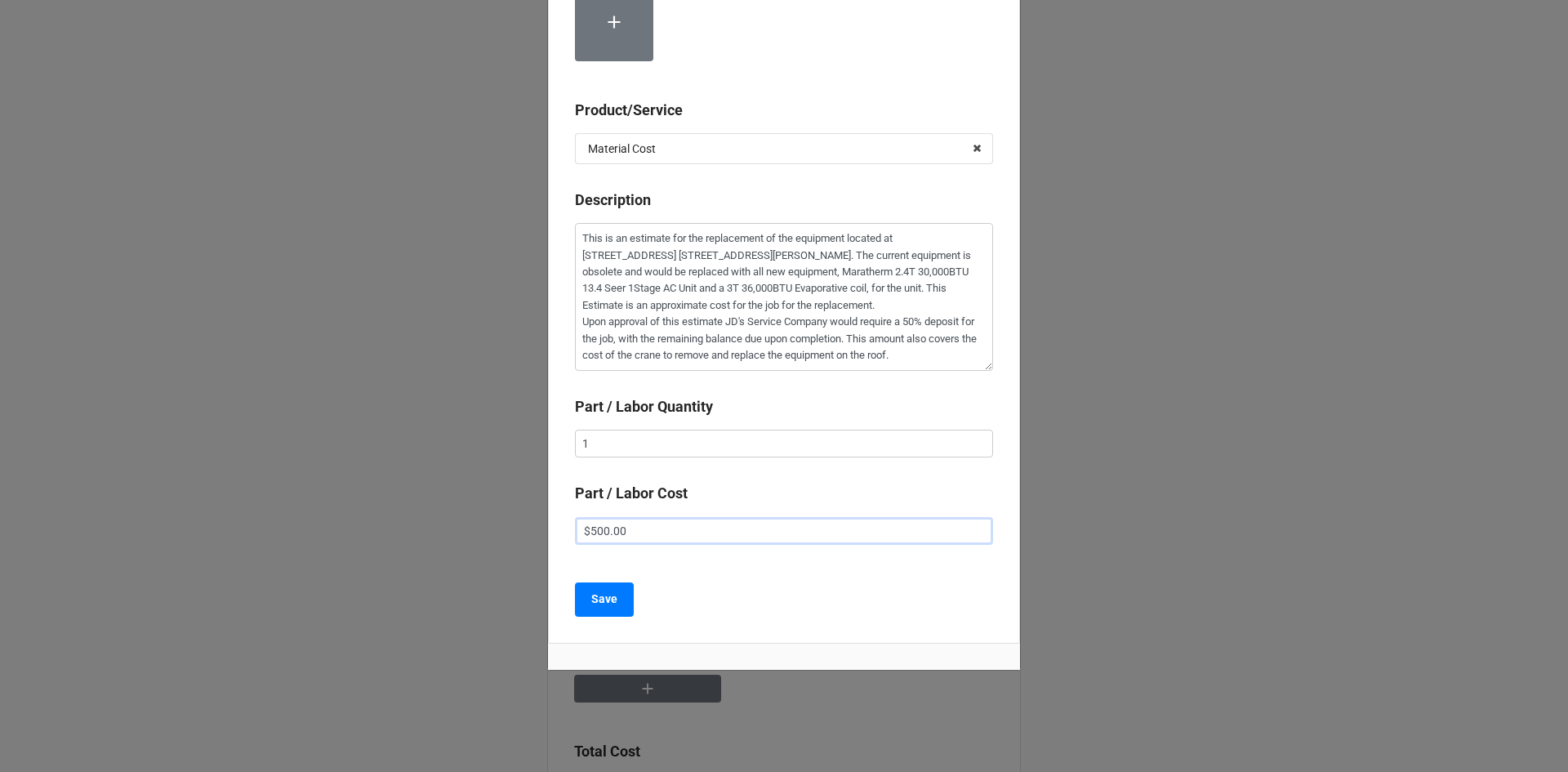
type textarea "x"
type input "$5,000.00"
click at [608, 599] on b "Save" at bounding box center [604, 599] width 26 height 17
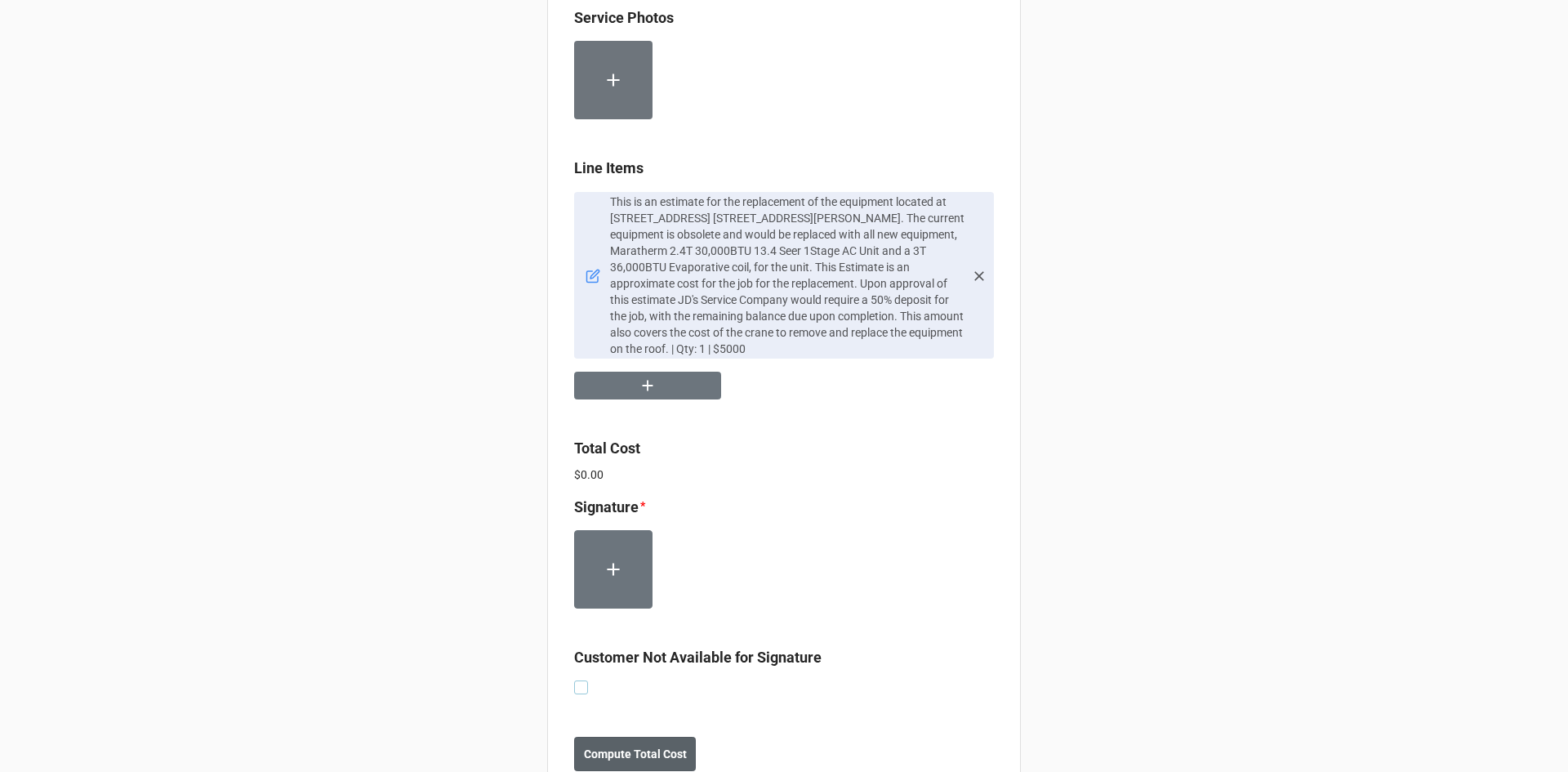
drag, startPoint x: 576, startPoint y: 690, endPoint x: 585, endPoint y: 687, distance: 9.5
click at [577, 681] on label at bounding box center [581, 681] width 14 height 0
checkbox input "true"
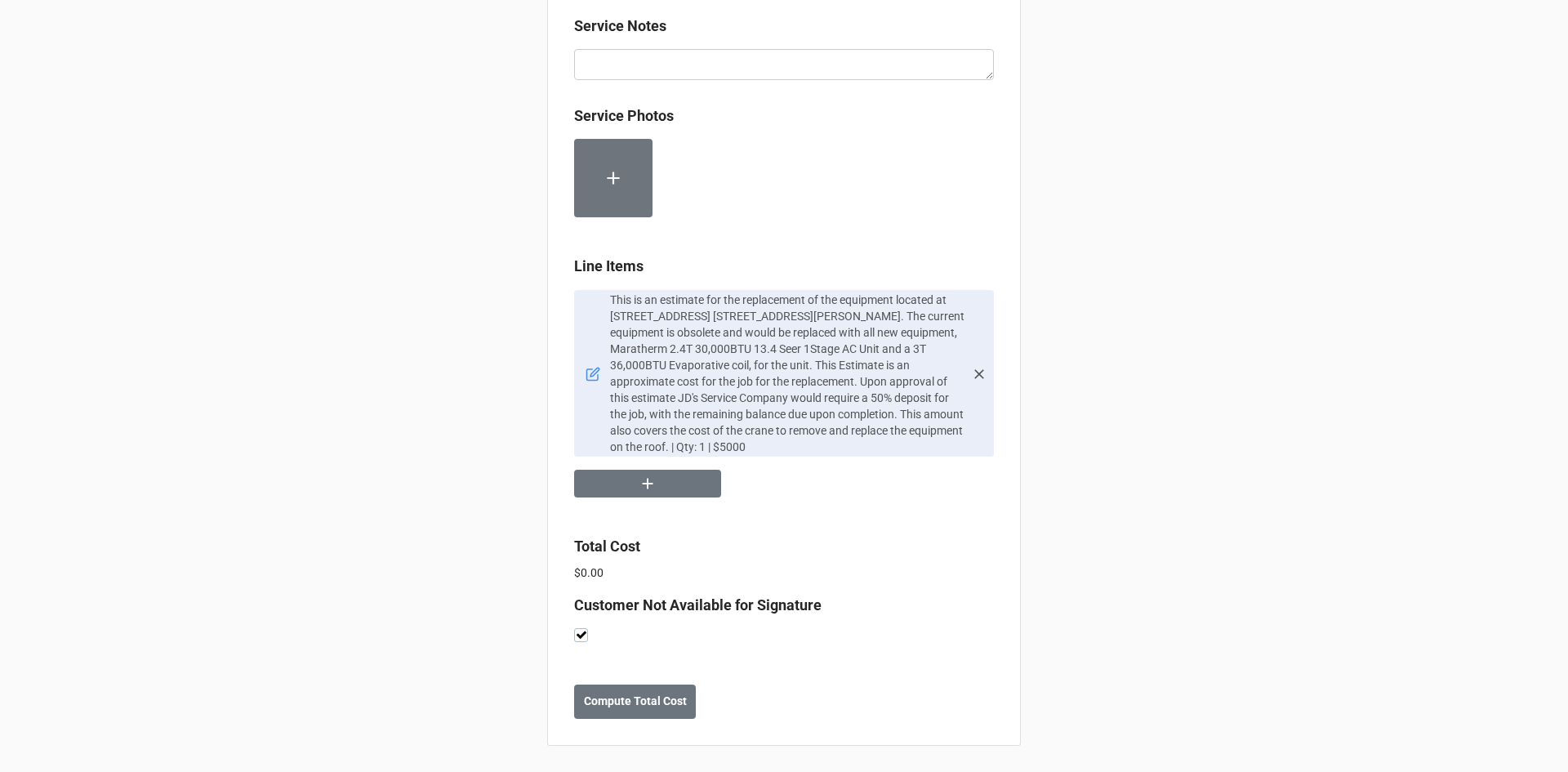
scroll to position [958, 0]
click at [627, 711] on button "Compute Total Cost" at bounding box center [635, 701] width 122 height 34
click at [596, 706] on b "Save" at bounding box center [603, 701] width 26 height 17
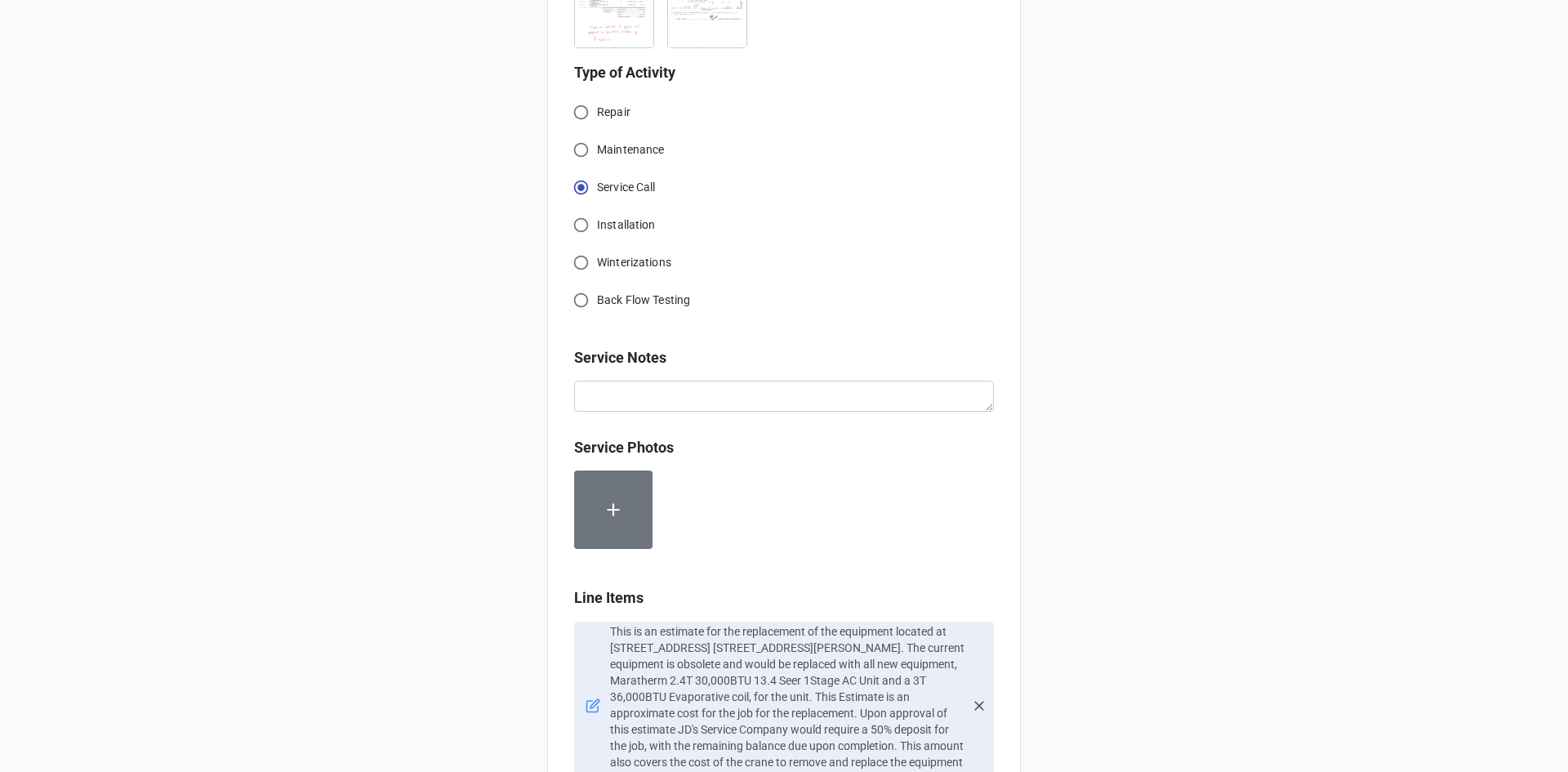
scroll to position [654, 0]
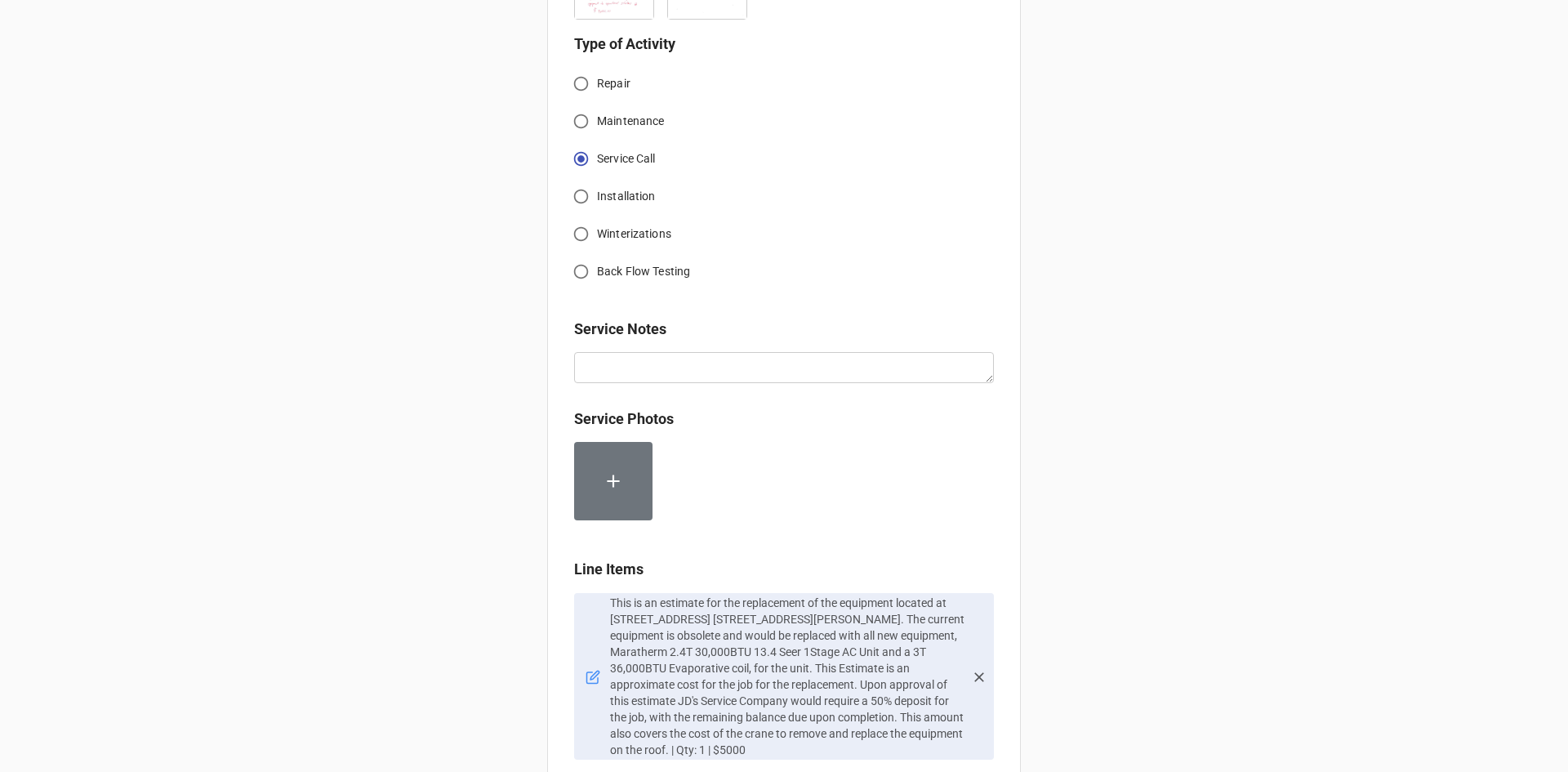
click at [586, 679] on icon at bounding box center [593, 677] width 15 height 15
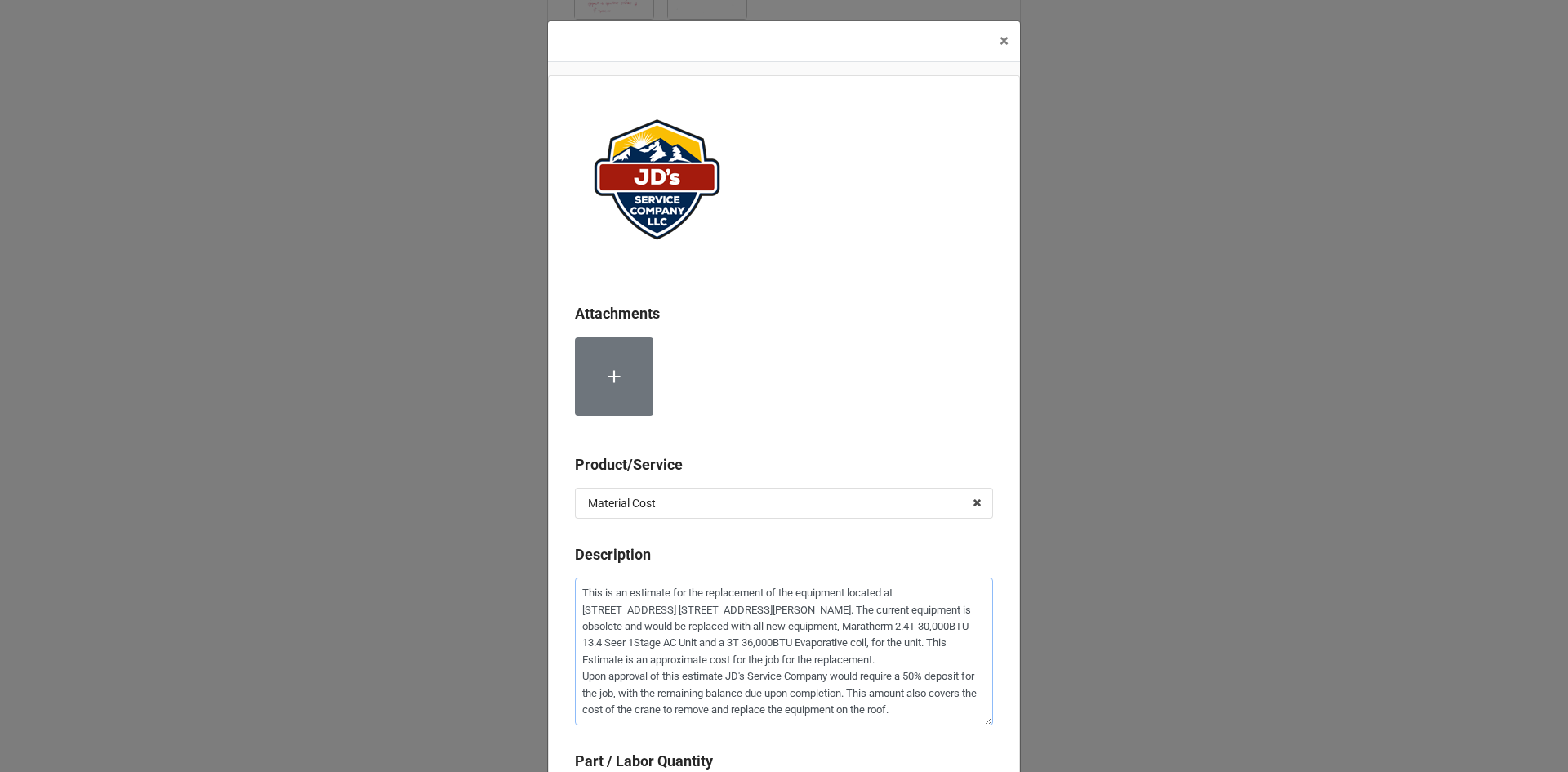
click at [575, 592] on textarea "This is an estimate for the replacement of the equipment located at 170 W. Elkh…" at bounding box center [784, 652] width 419 height 148
type textarea "x"
type textarea "This is an estimate for the replacement of the equipment located at 170 W. Elkh…"
type textarea "x"
type textarea "* This is an estimate for the replacement of the equipment located at 170 W. El…"
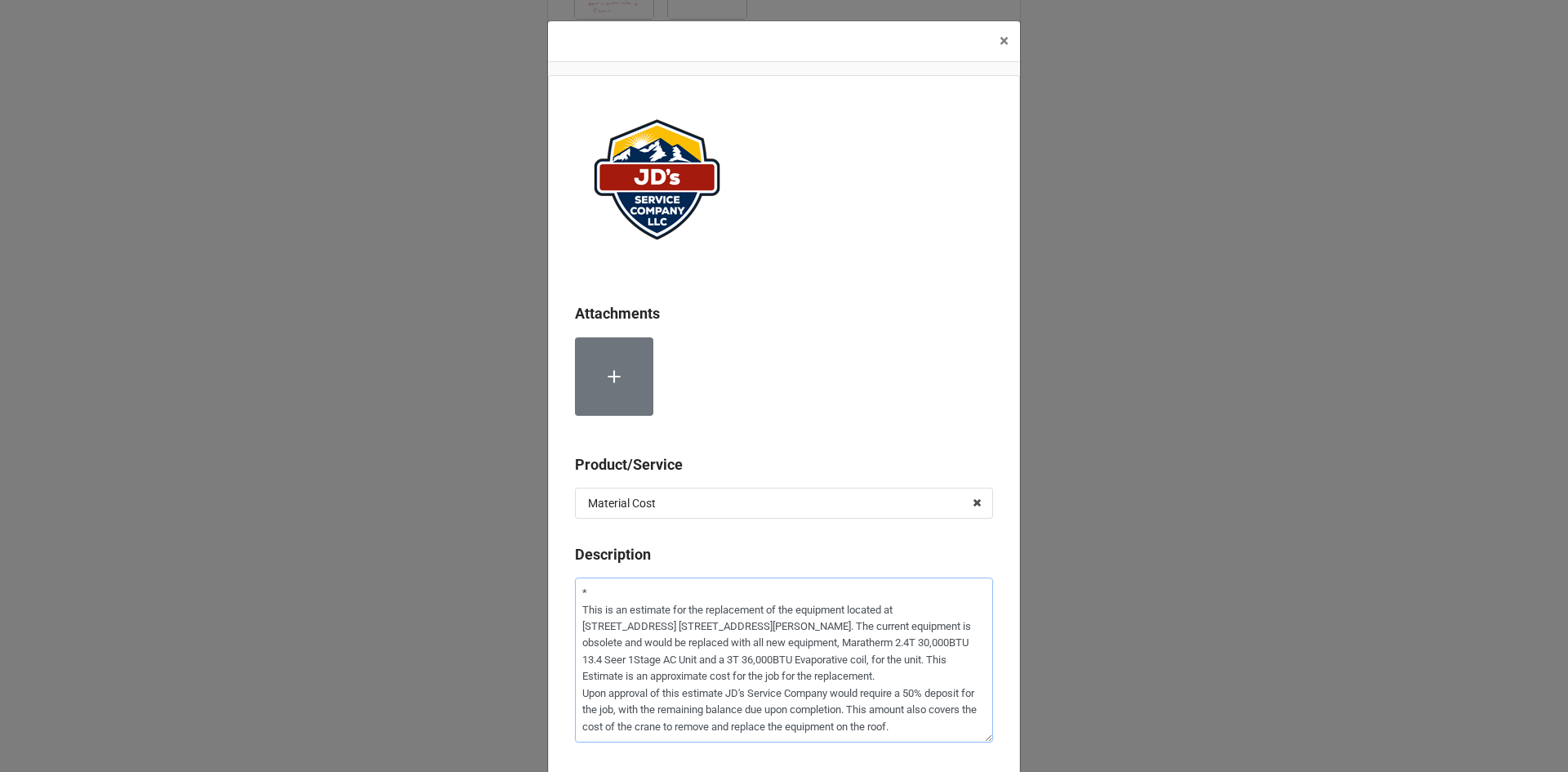
type textarea "x"
type textarea "*E This is an estimate for the replacement of the equipment located at 170 W. E…"
type textarea "x"
type textarea "*Es This is an estimate for the replacement of the equipment located at 170 W. …"
type textarea "x"
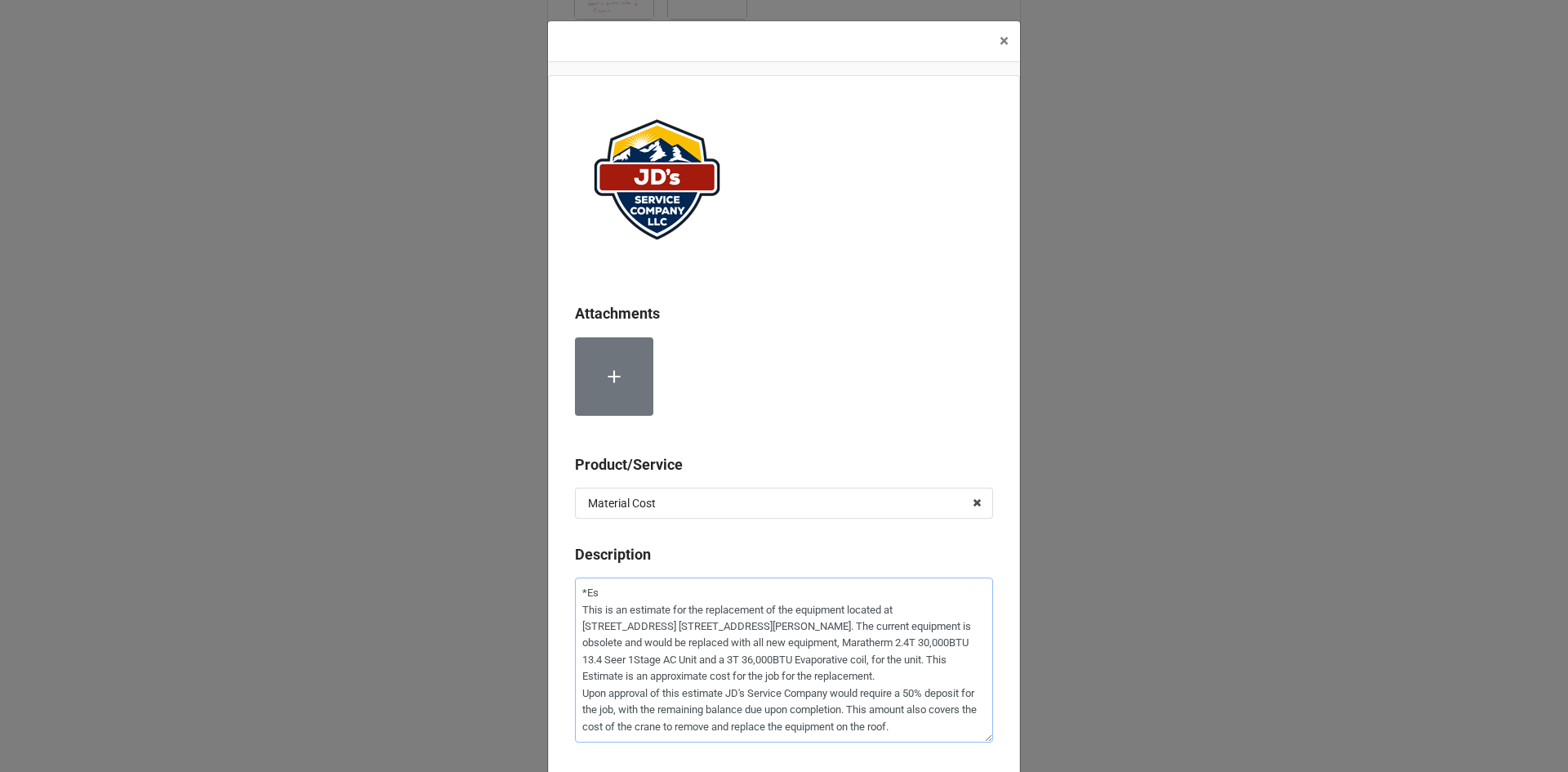
type textarea "*Est This is an estimate for the replacement of the equipment located at 170 W.…"
type textarea "x"
type textarea "*Esti This is an estimate for the replacement of the equipment located at 170 W…"
type textarea "x"
type textarea "*Estim This is an estimate for the replacement of the equipment located at 170 …"
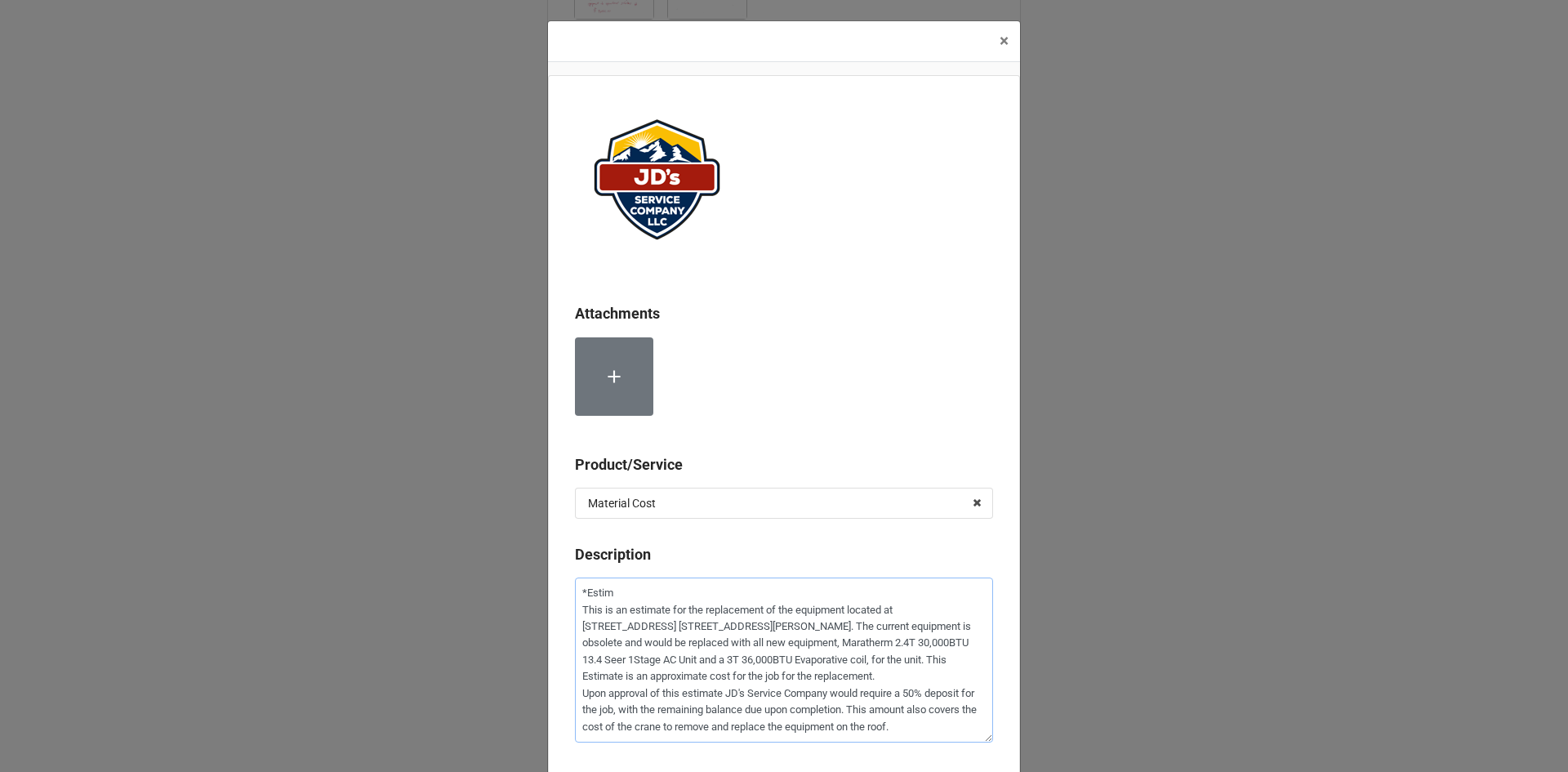
type textarea "x"
type textarea "*Estima This is an estimate for the replacement of the equipment located at 170…"
type textarea "x"
type textarea "*Estimat This is an estimate for the replacement of the equipment located at 17…"
type textarea "x"
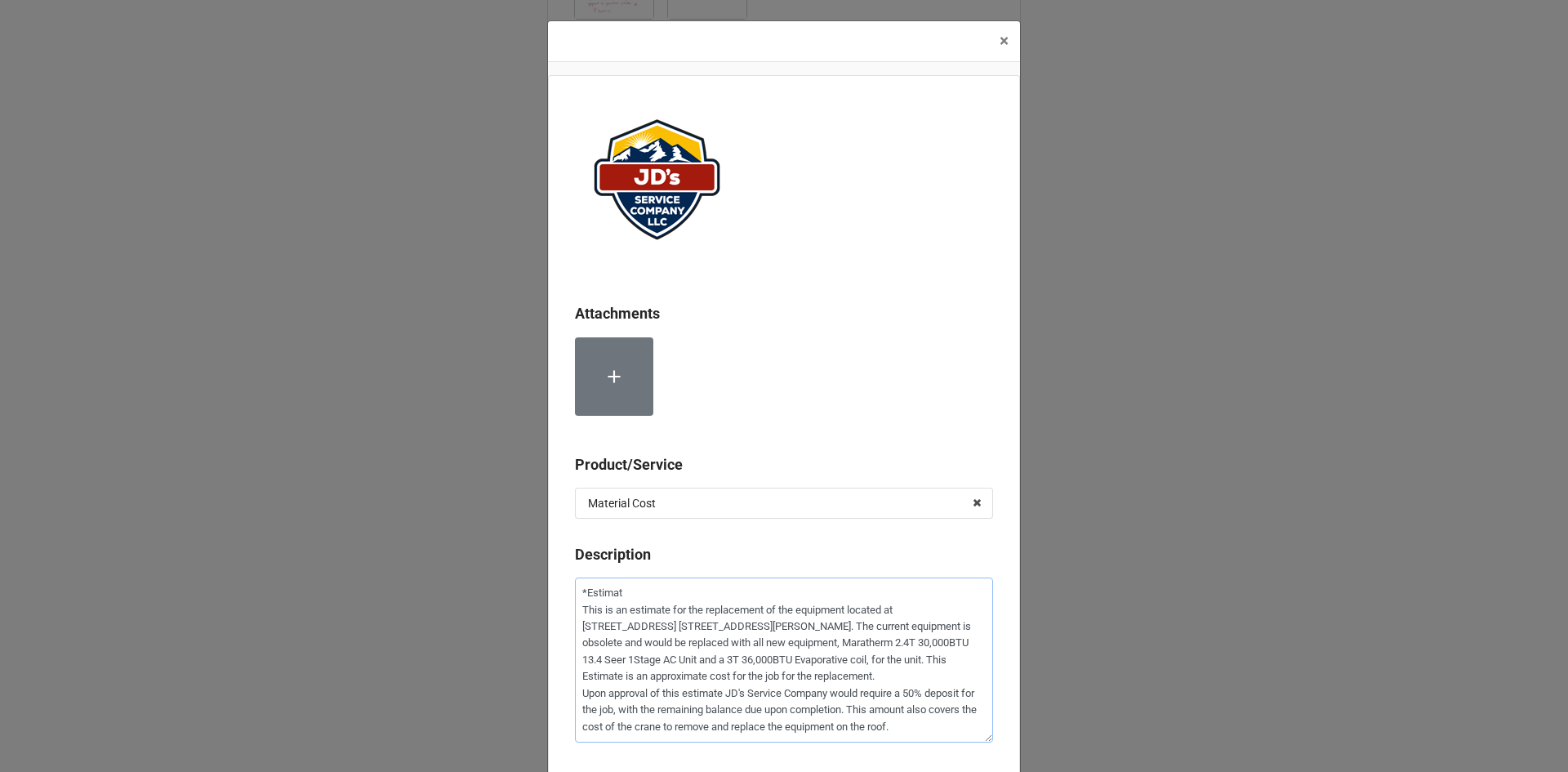
type textarea "*Estimate This is an estimate for the replacement of the equipment located at 1…"
type textarea "x"
type textarea "*Estimate This is an estimate for the replacement of the equipment located at 1…"
type textarea "x"
type textarea "*Estimate D This is an estimate for the replacement of the equipment located at…"
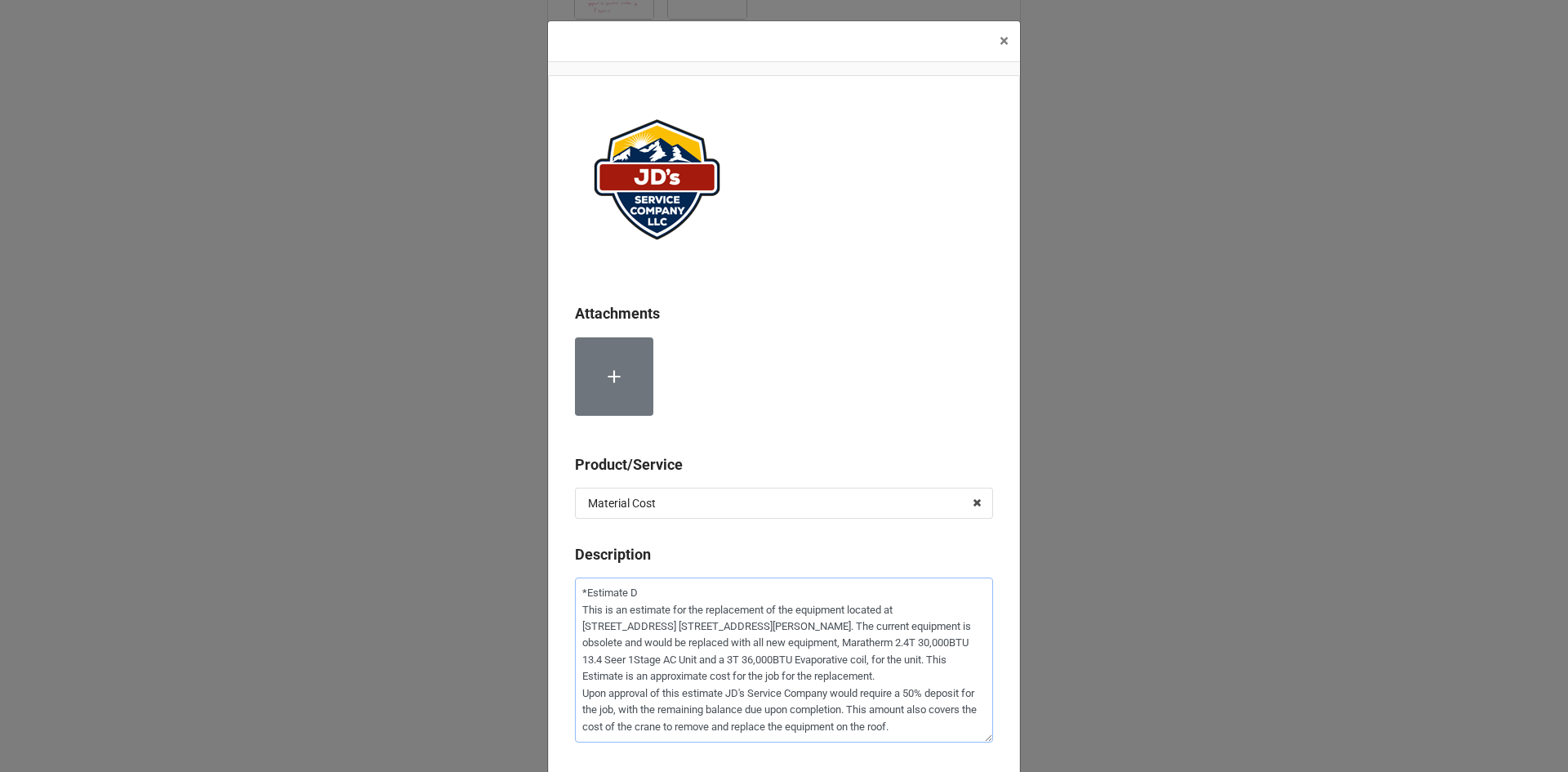
type textarea "x"
type textarea "*Estimate Do This is an estimate for the replacement of the equipment located a…"
type textarea "x"
type textarea "*Estimate Dow This is an estimate for the replacement of the equipment located …"
type textarea "x"
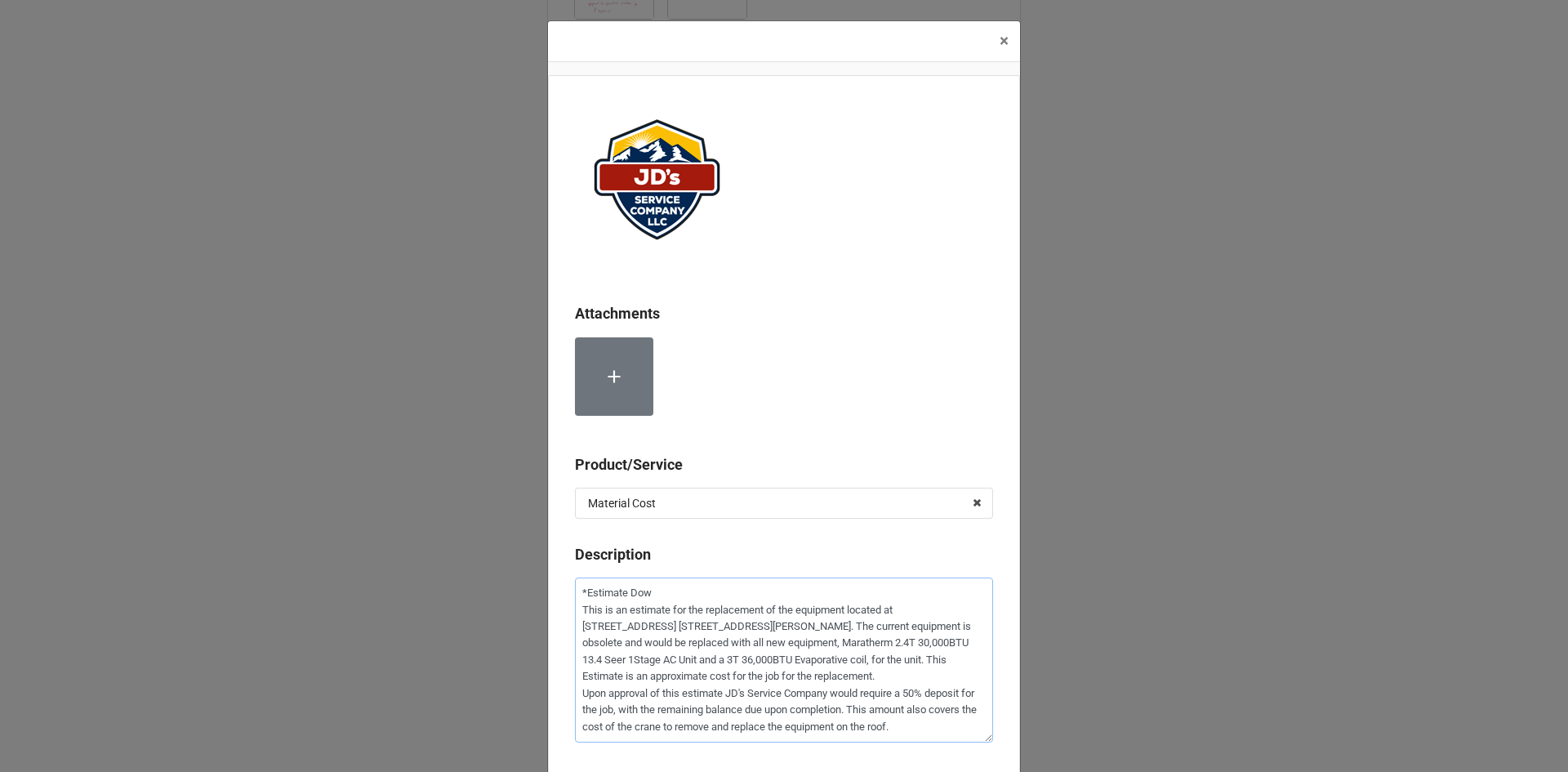
type textarea "*Estimate Dow This is an estimate for the replacement of the equipment located …"
type textarea "x"
type textarea "*Estimate Dow This is an estimate for the replacement of the equipment located …"
type textarea "x"
type textarea "*Estimate Down This is an estimate for the replacement of the equipment located…"
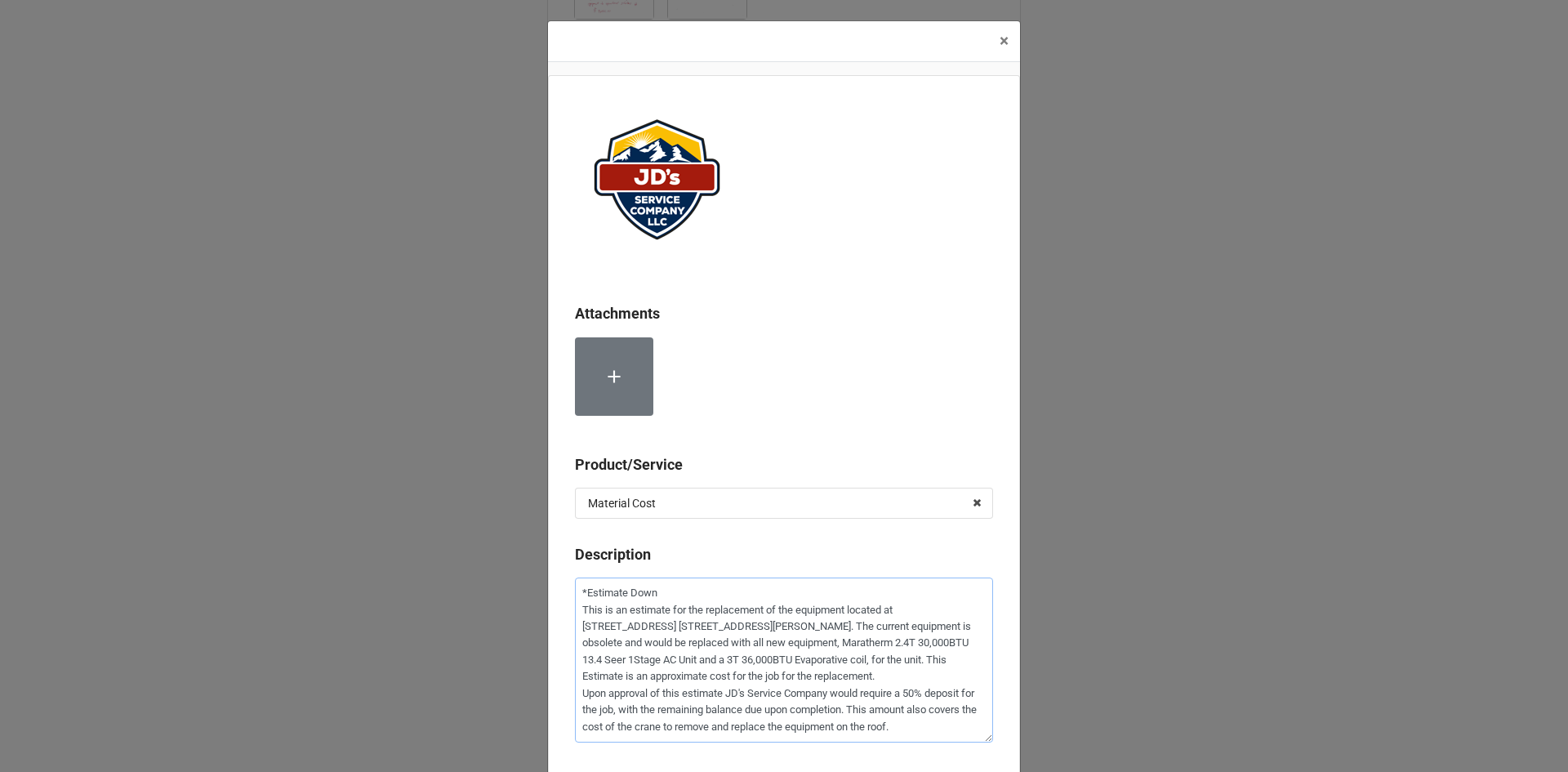
type textarea "x"
type textarea "*Estimate Down This is an estimate for the replacement of the equipment located…"
type textarea "x"
type textarea "*Estimate Down P This is an estimate for the replacement of the equipment locat…"
type textarea "x"
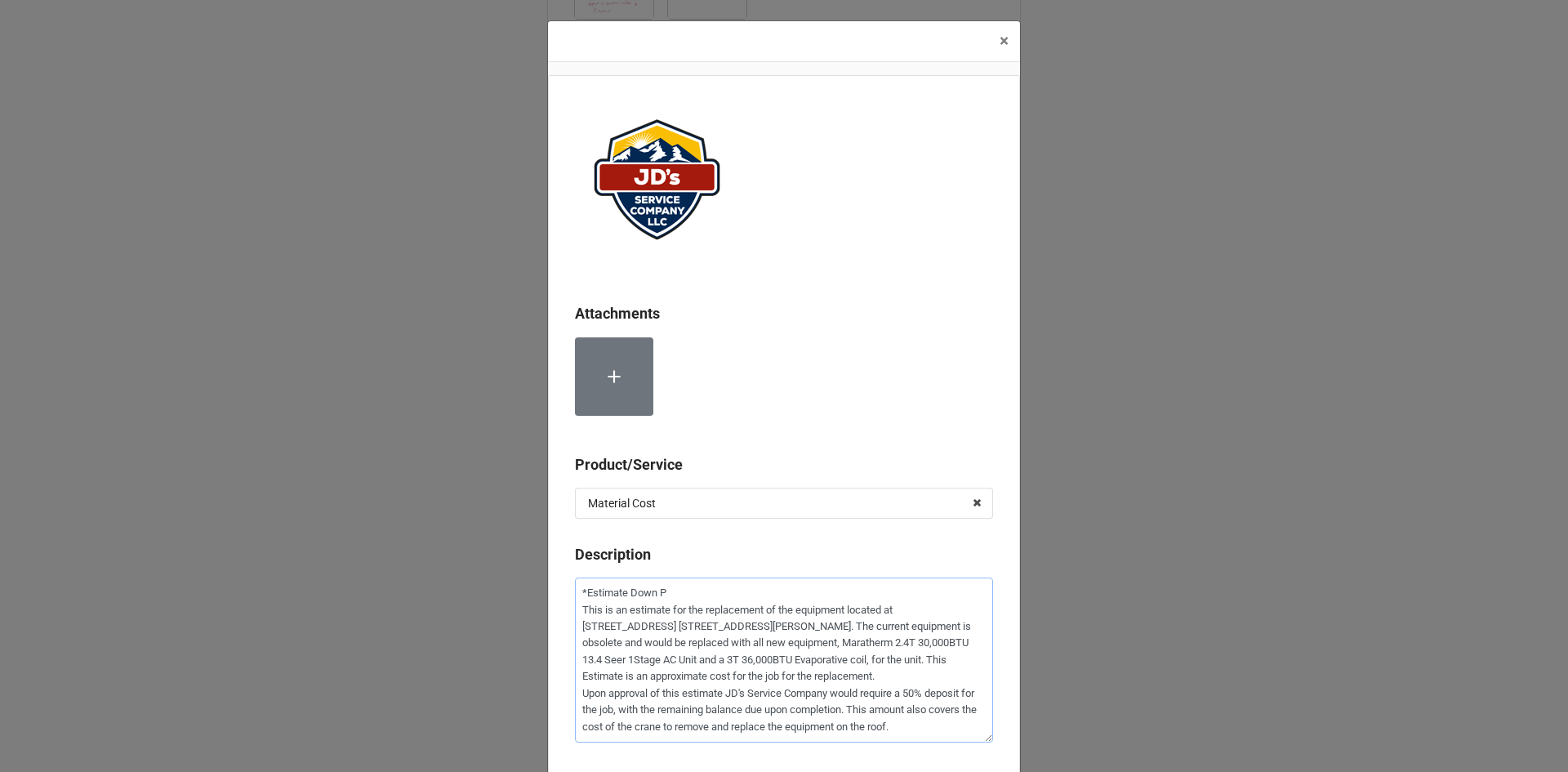
type textarea "*Estimate Down Py This is an estimate for the replacement of the equipment loca…"
type textarea "x"
type textarea "*Estimate Down Pya This is an estimate for the replacement of the equipment loc…"
type textarea "x"
type textarea "*Estimate Down Pyam This is an estimate for the replacement of the equipment lo…"
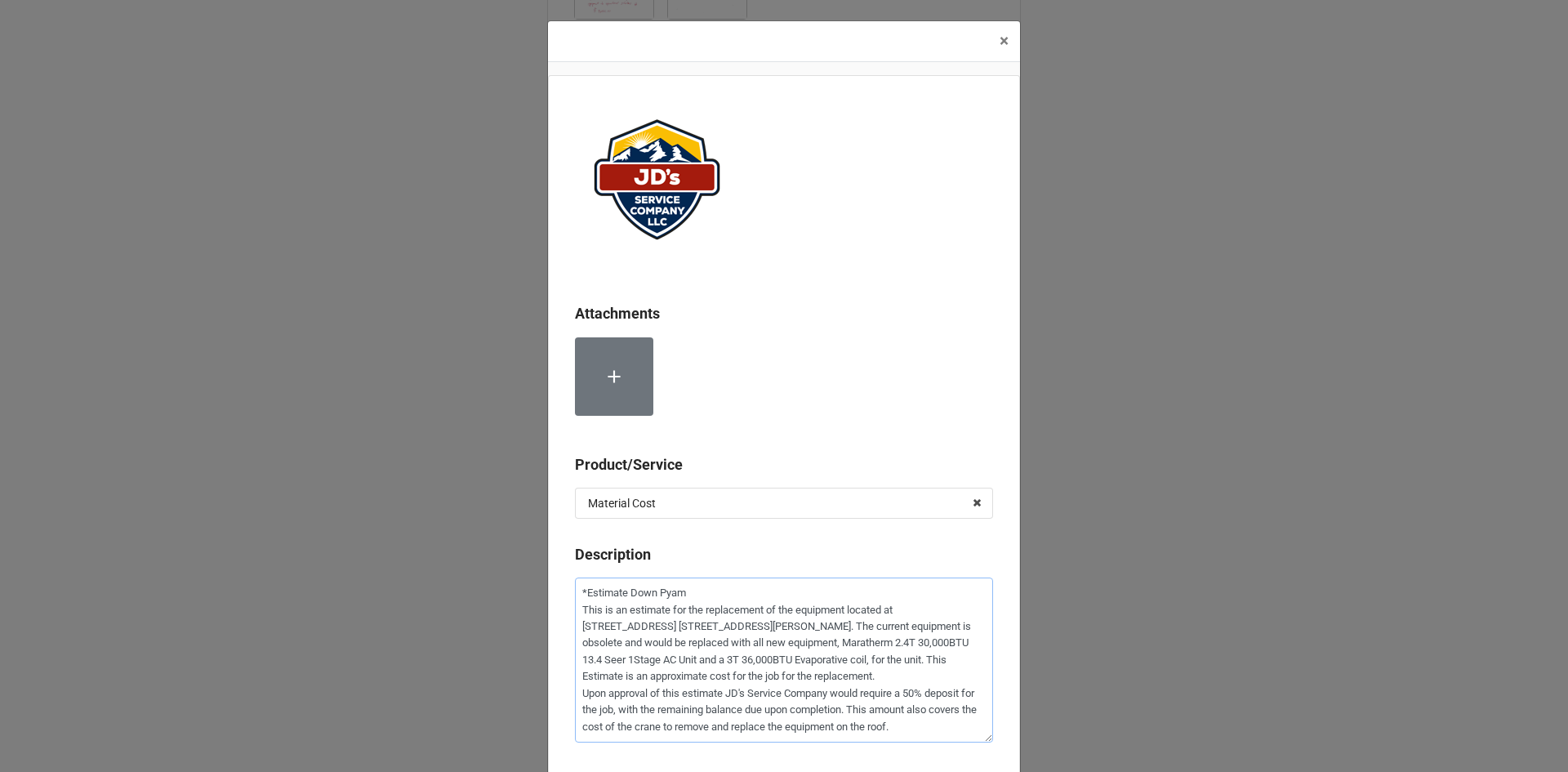
type textarea "x"
type textarea "*Estimate Down Pya This is an estimate for the replacement of the equipment loc…"
type textarea "x"
type textarea "*Estimate Down Py This is an estimate for the replacement of the equipment loca…"
type textarea "x"
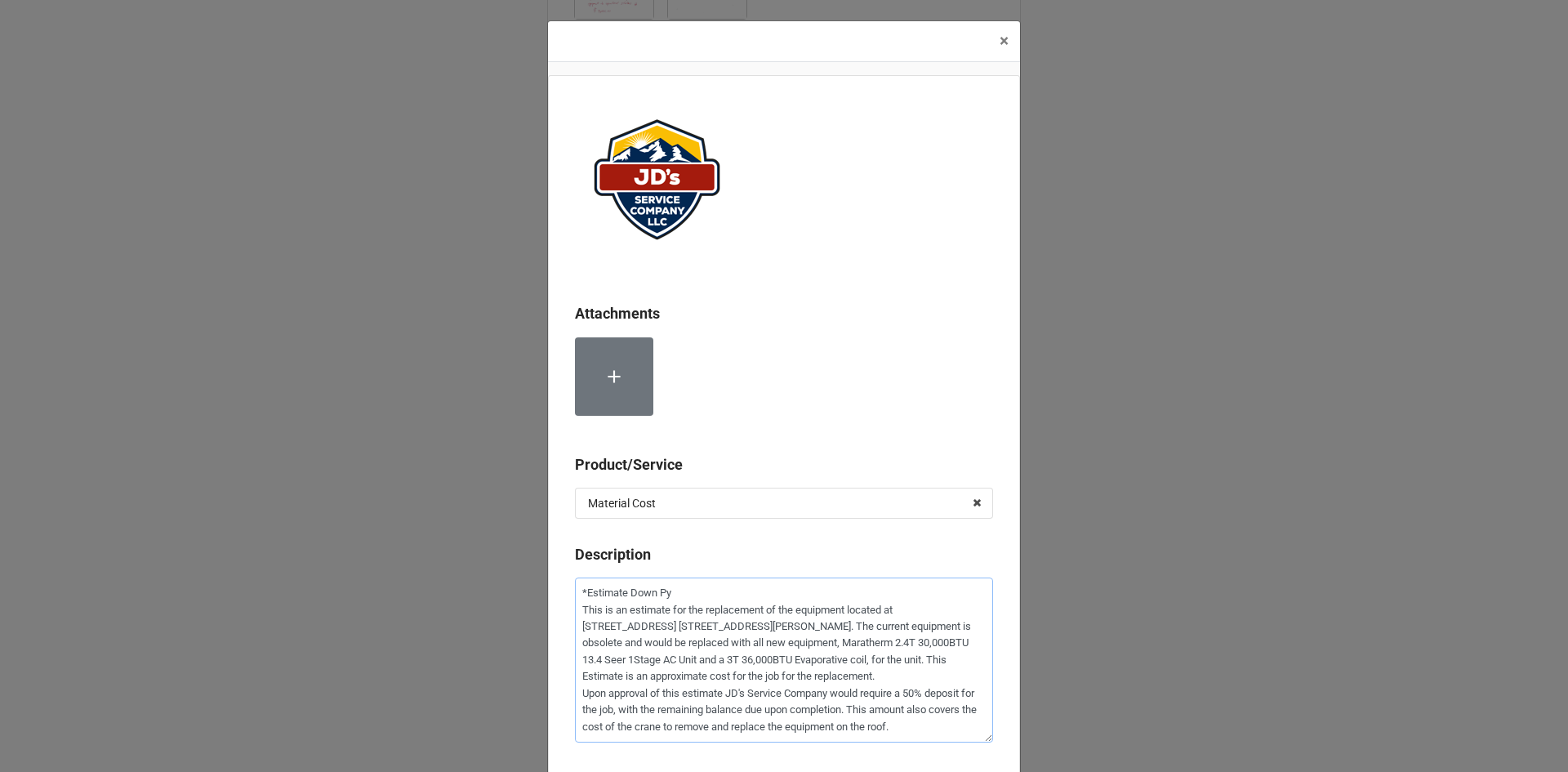
type textarea "*Estimate Down P This is an estimate for the replacement of the equipment locat…"
type textarea "x"
type textarea "*Estimate Down Pa This is an estimate for the replacement of the equipment loca…"
type textarea "x"
type textarea "*Estimate Down Pay This is an estimate for the replacement of the equipment loc…"
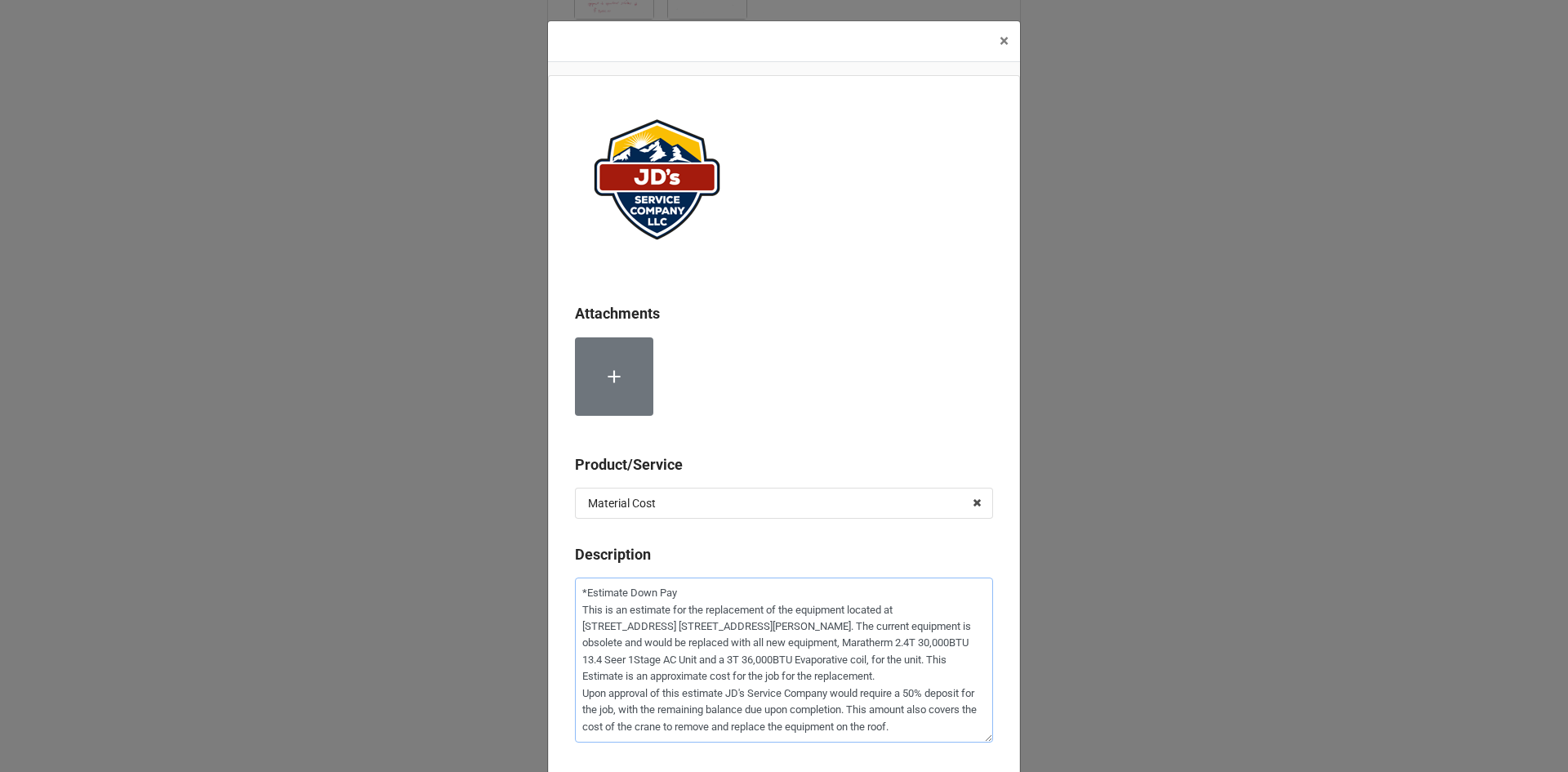
type textarea "x"
type textarea "*Estimate Down Paym This is an estimate for the replacement of the equipment lo…"
type textarea "x"
type textarea "*Estimate Down Payme This is an estimate for the replacement of the equipment l…"
type textarea "x"
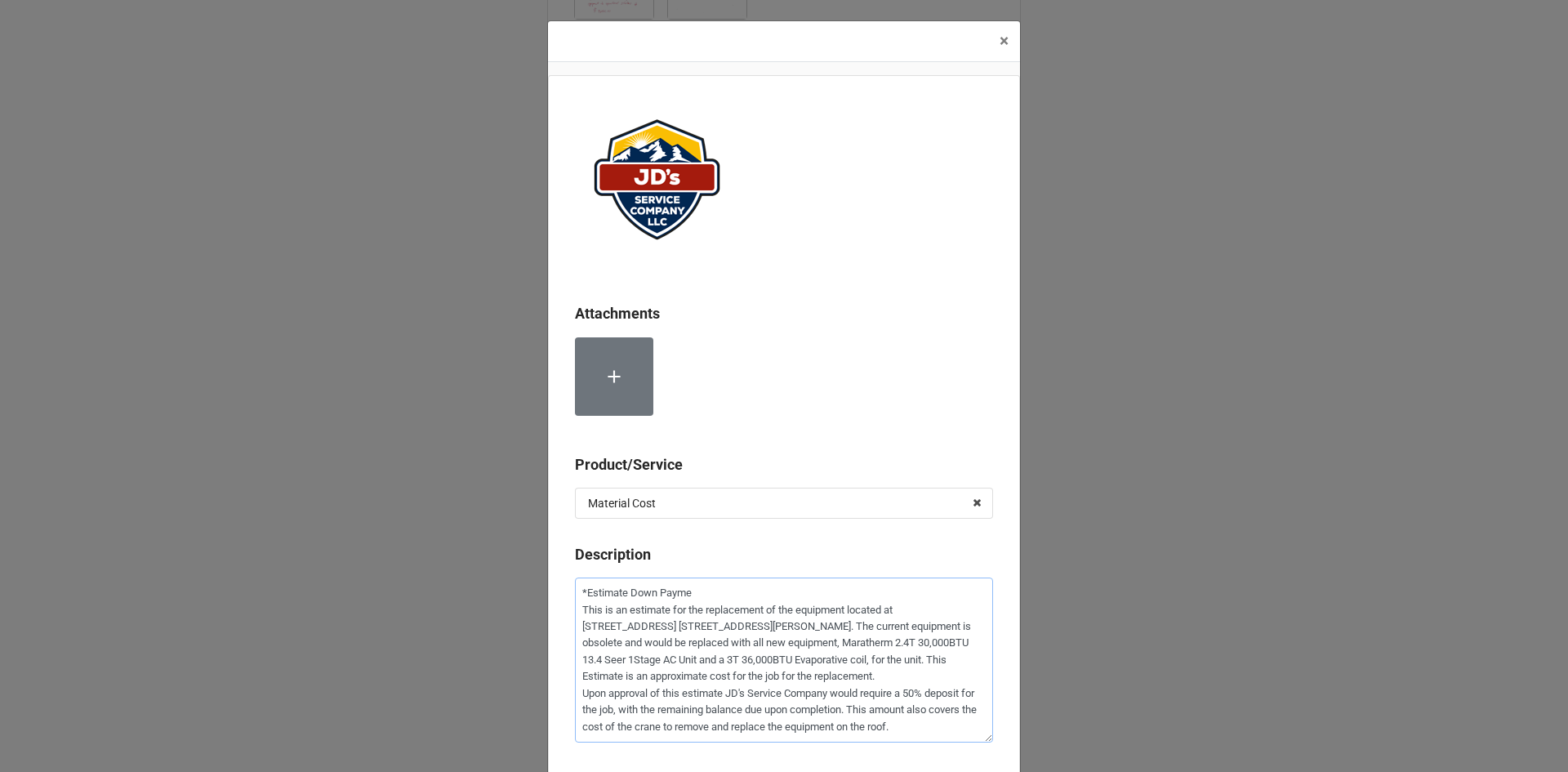
type textarea "*Estimate Down Paymen This is an estimate for the replacement of the equipment …"
type textarea "x"
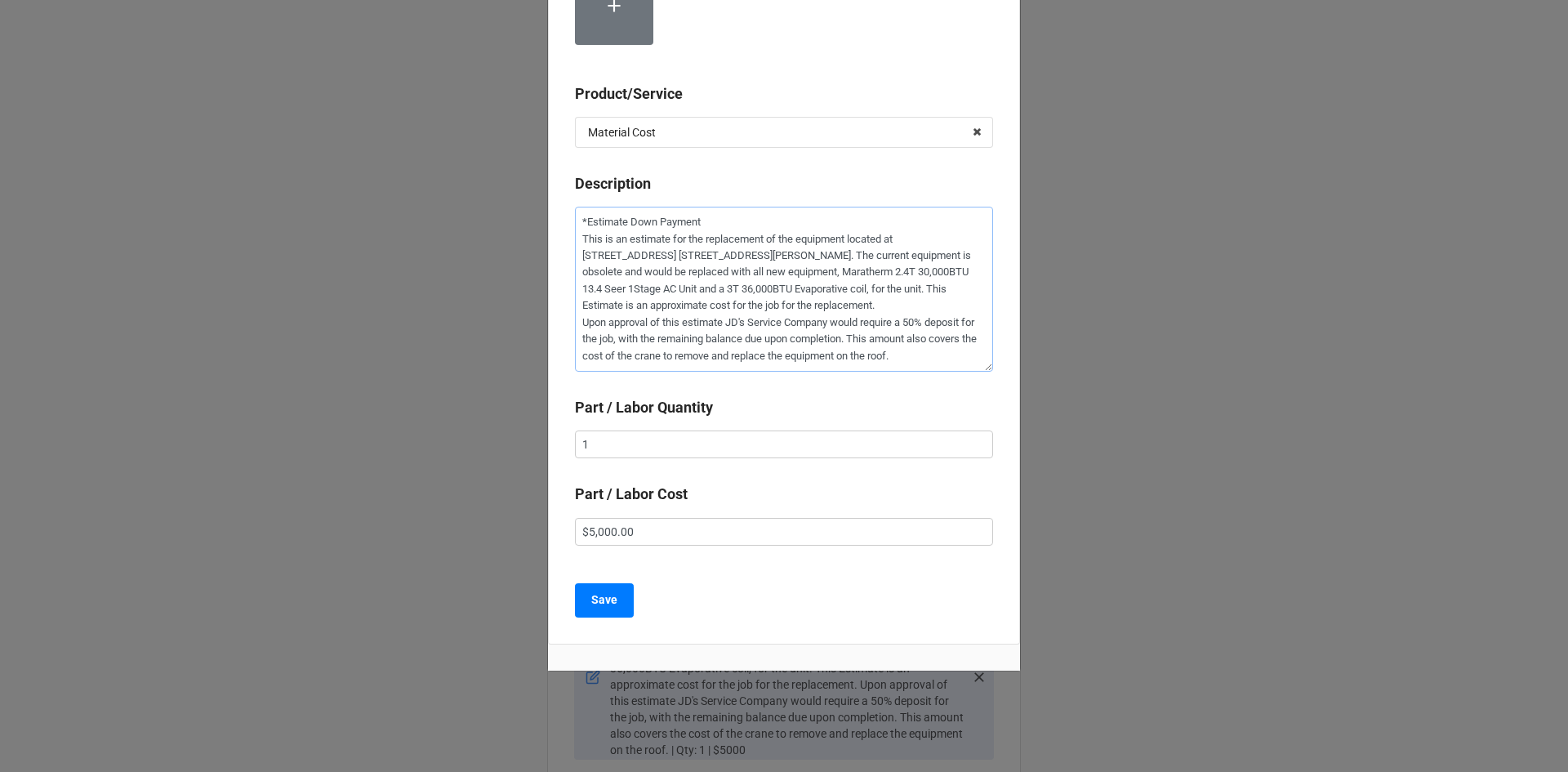
scroll to position [371, 0]
type textarea "*Estimate Down Payment This is an estimate for the replacement of the equipment…"
click at [582, 596] on button "Save" at bounding box center [604, 599] width 59 height 34
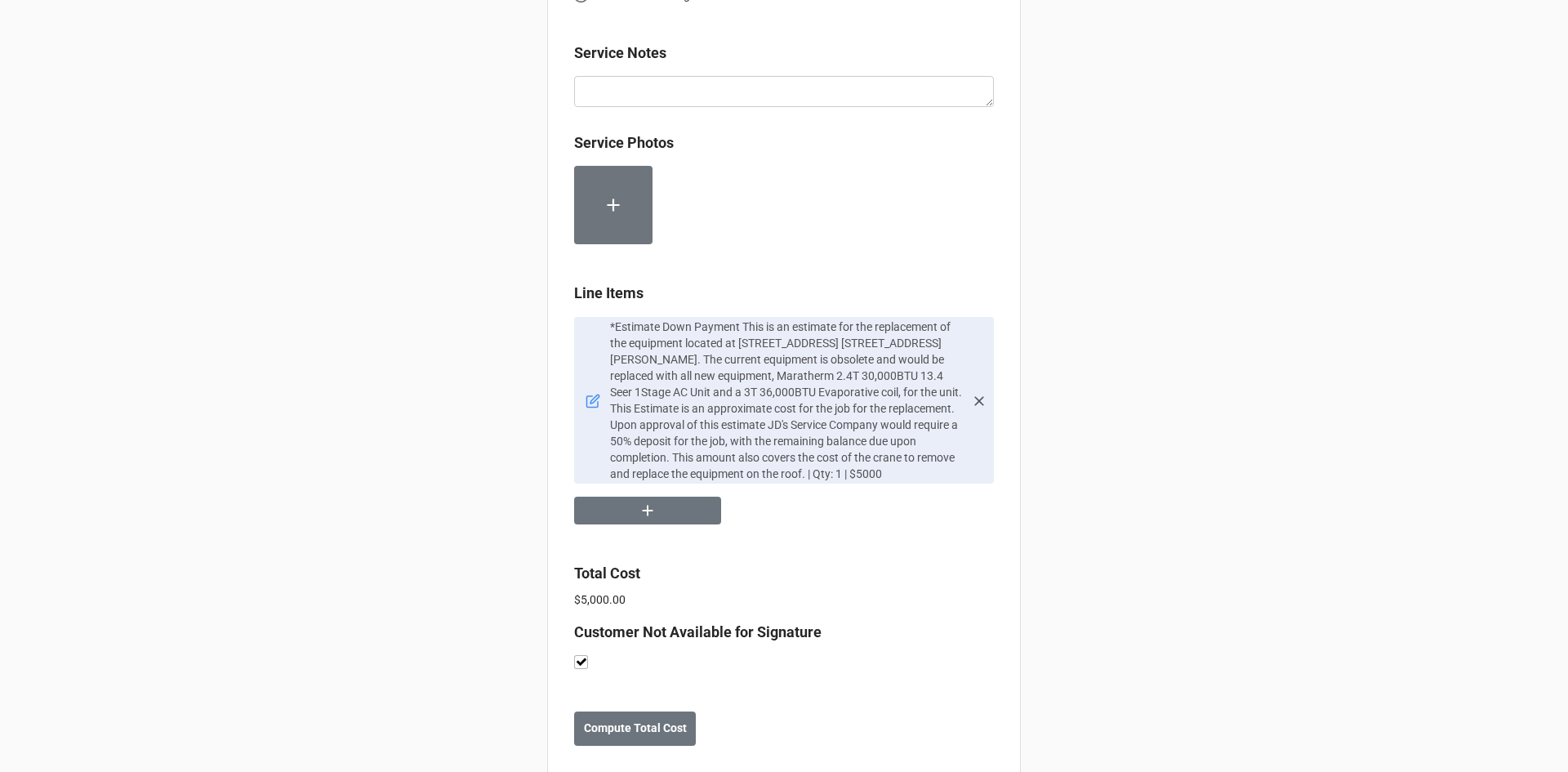
scroll to position [958, 0]
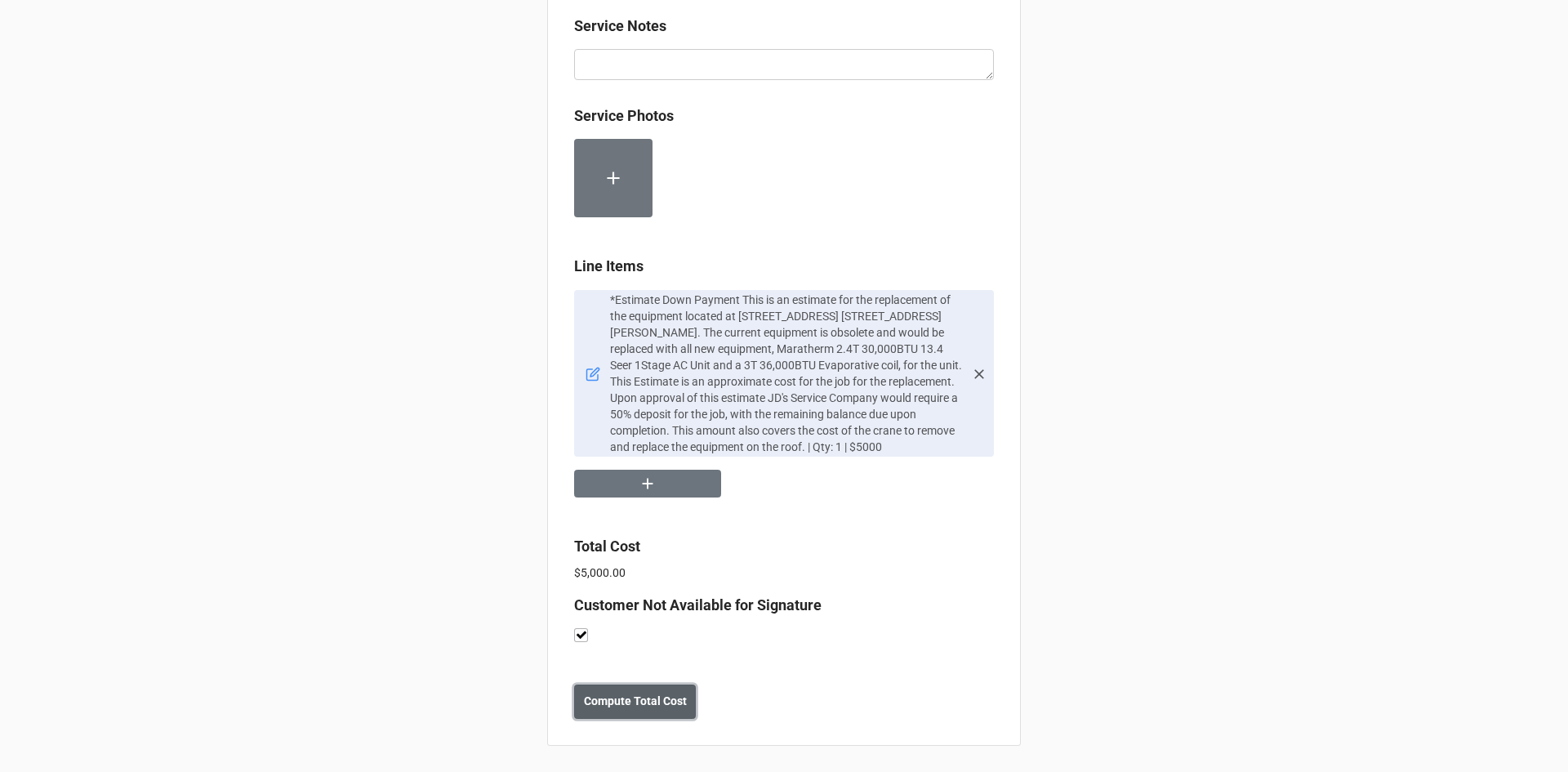
click at [647, 711] on button "Compute Total Cost" at bounding box center [635, 701] width 122 height 34
click at [608, 708] on b "Save" at bounding box center [603, 701] width 26 height 17
